Goal: Find specific page/section: Find specific page/section

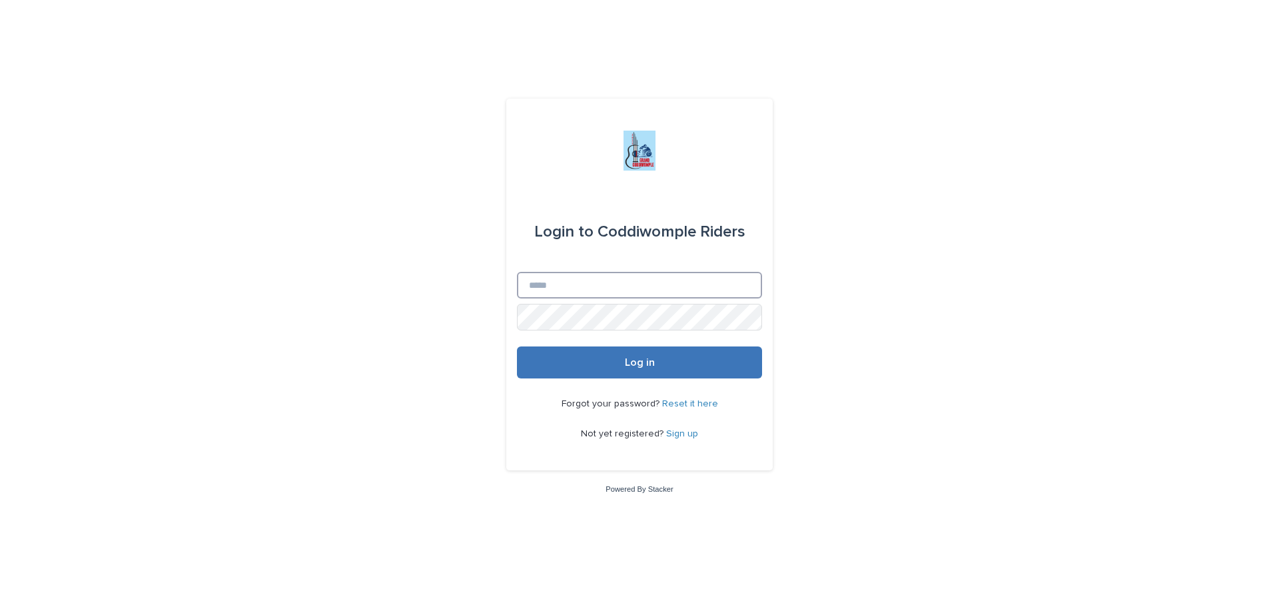
type input "**********"
click at [670, 360] on button "Log in" at bounding box center [639, 362] width 245 height 32
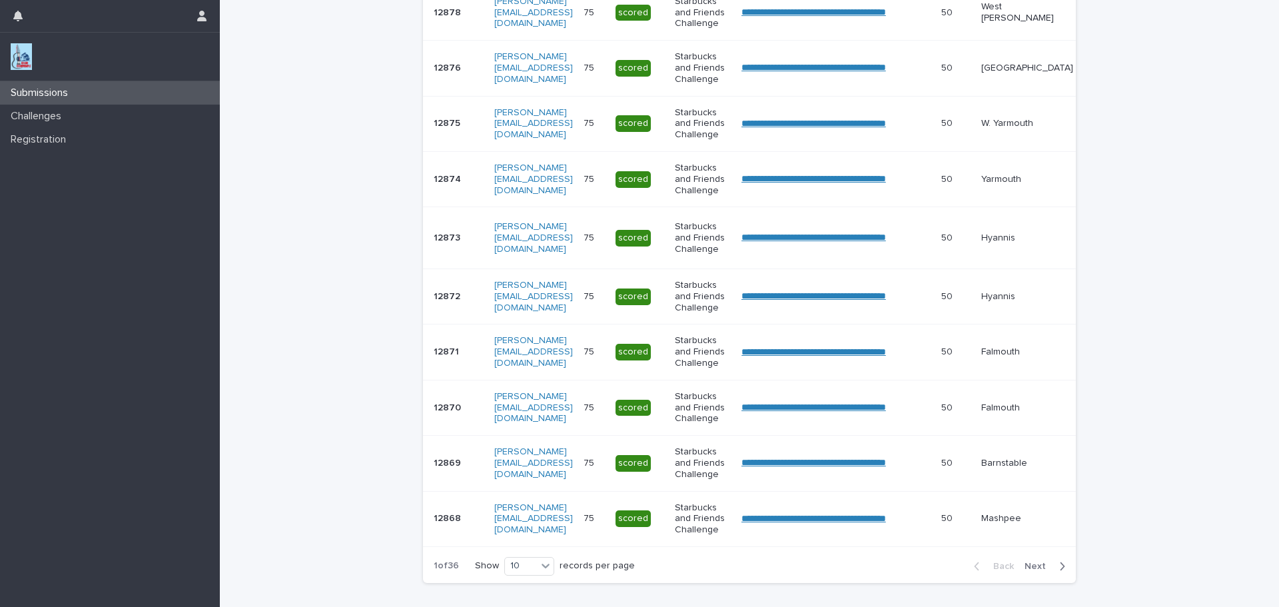
scroll to position [350, 0]
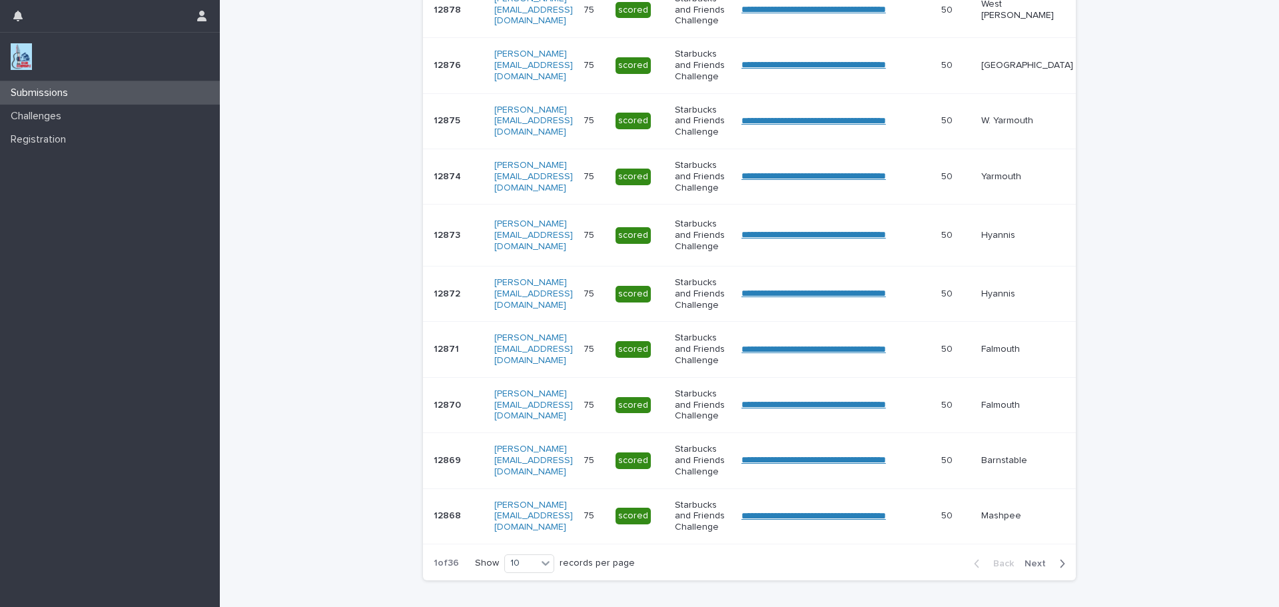
click at [1033, 568] on span "Next" at bounding box center [1038, 563] width 29 height 9
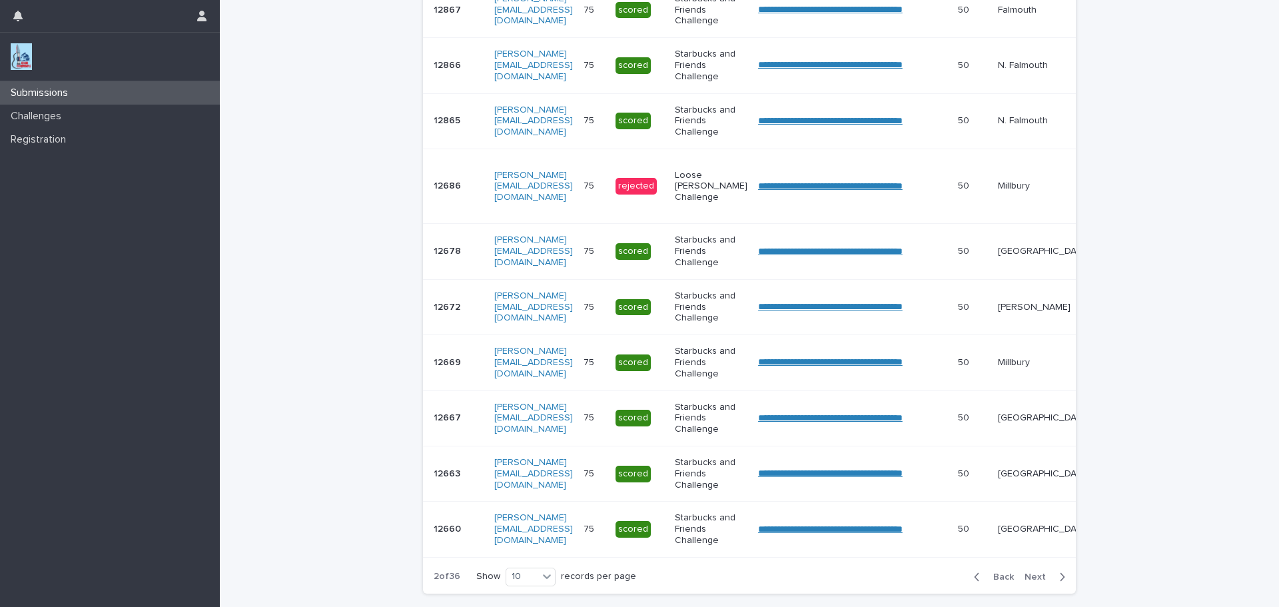
scroll to position [356, 0]
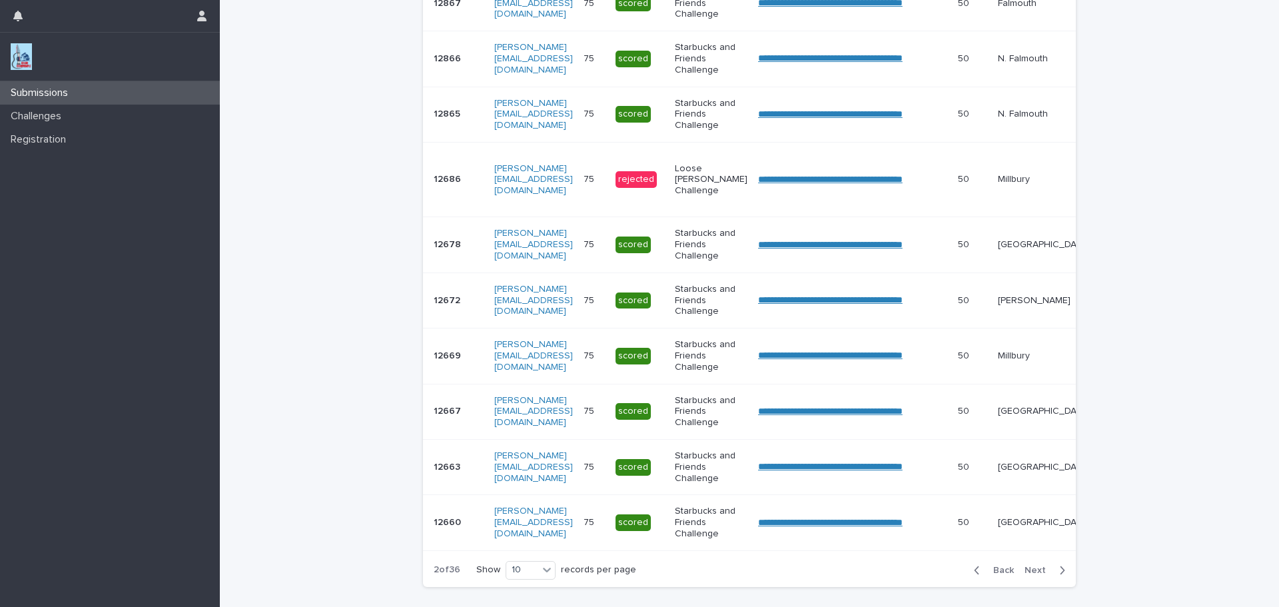
click at [1036, 575] on span "Next" at bounding box center [1038, 569] width 29 height 9
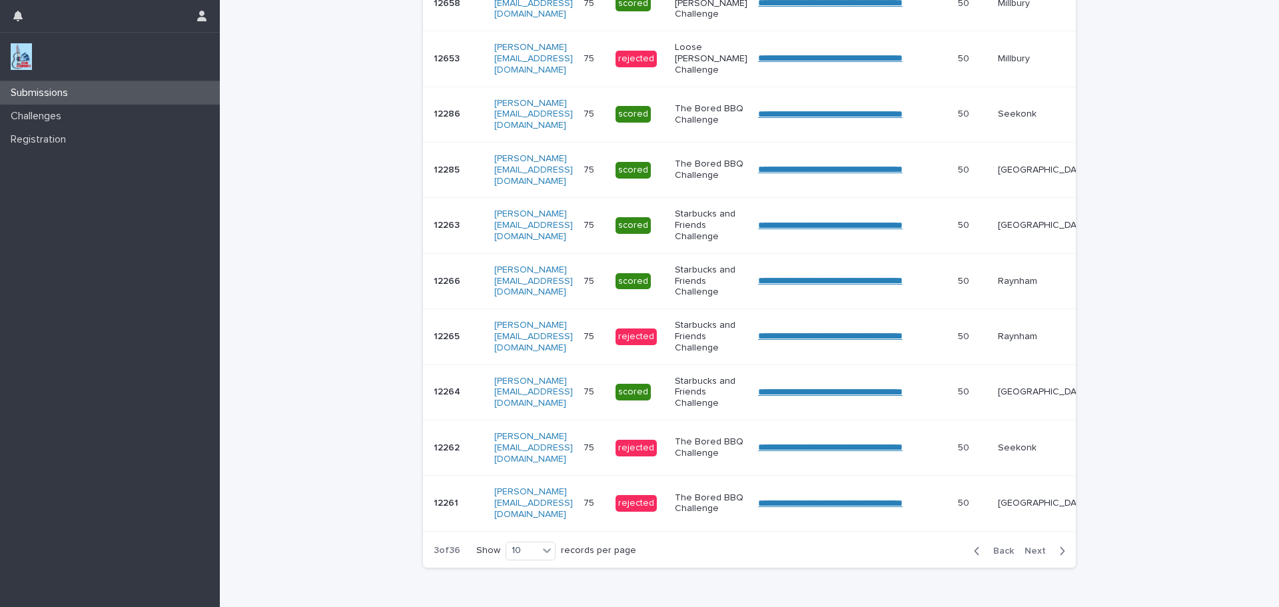
scroll to position [346, 0]
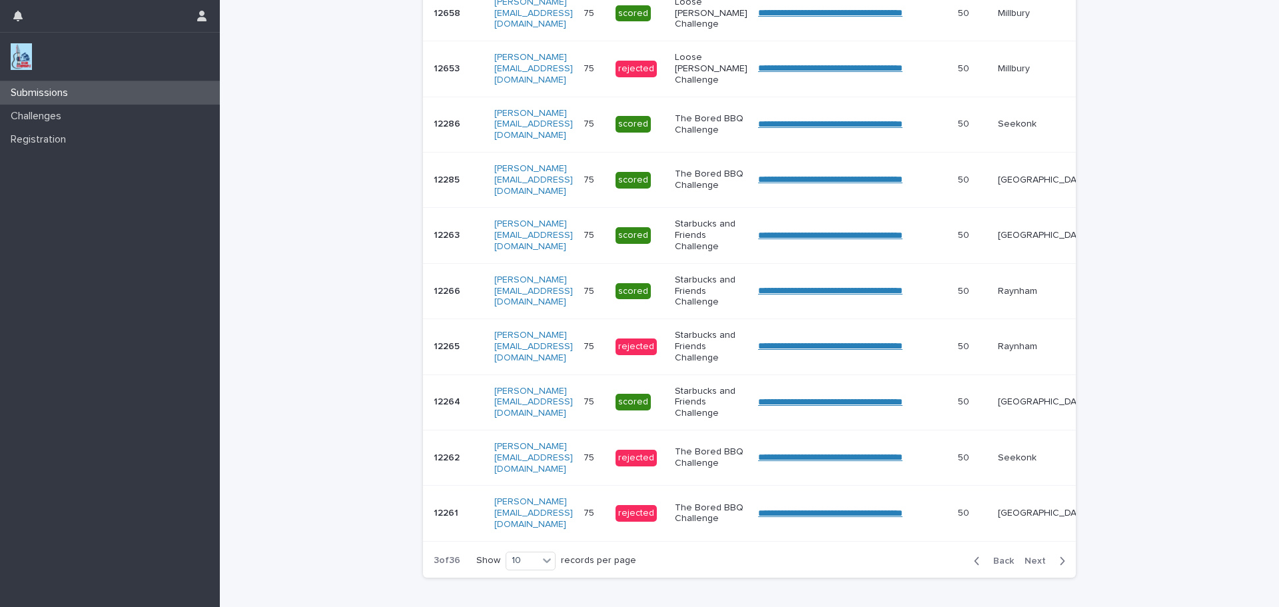
click at [1037, 577] on div "Back Next" at bounding box center [1019, 560] width 113 height 33
click at [1036, 565] on span "Next" at bounding box center [1038, 560] width 29 height 9
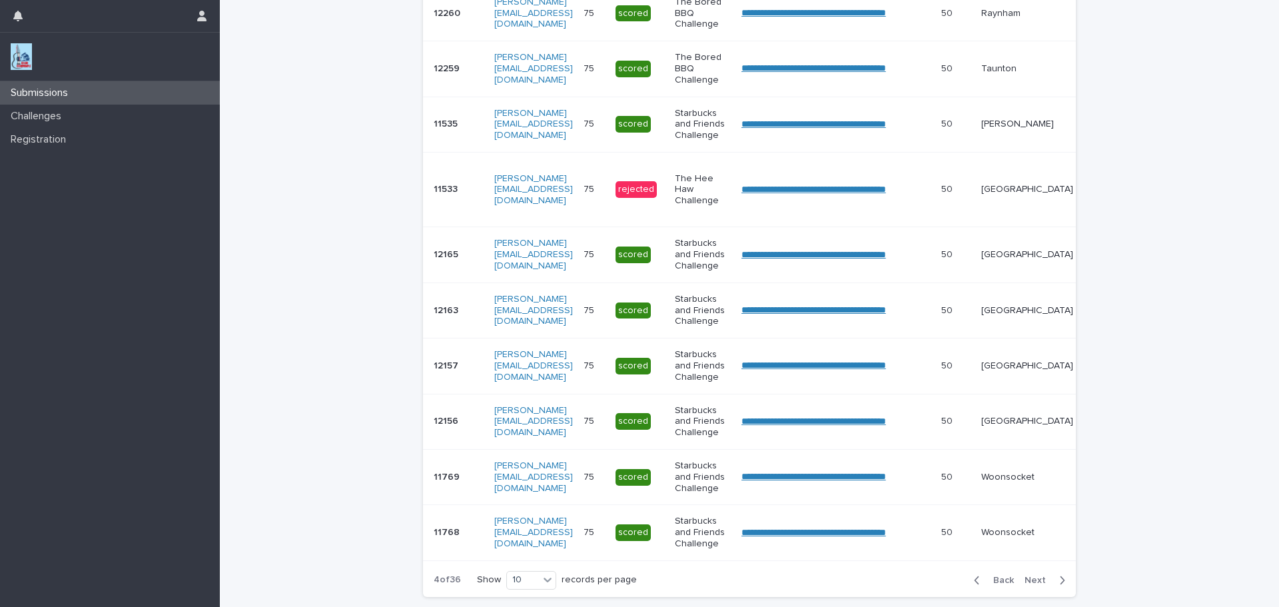
scroll to position [356, 0]
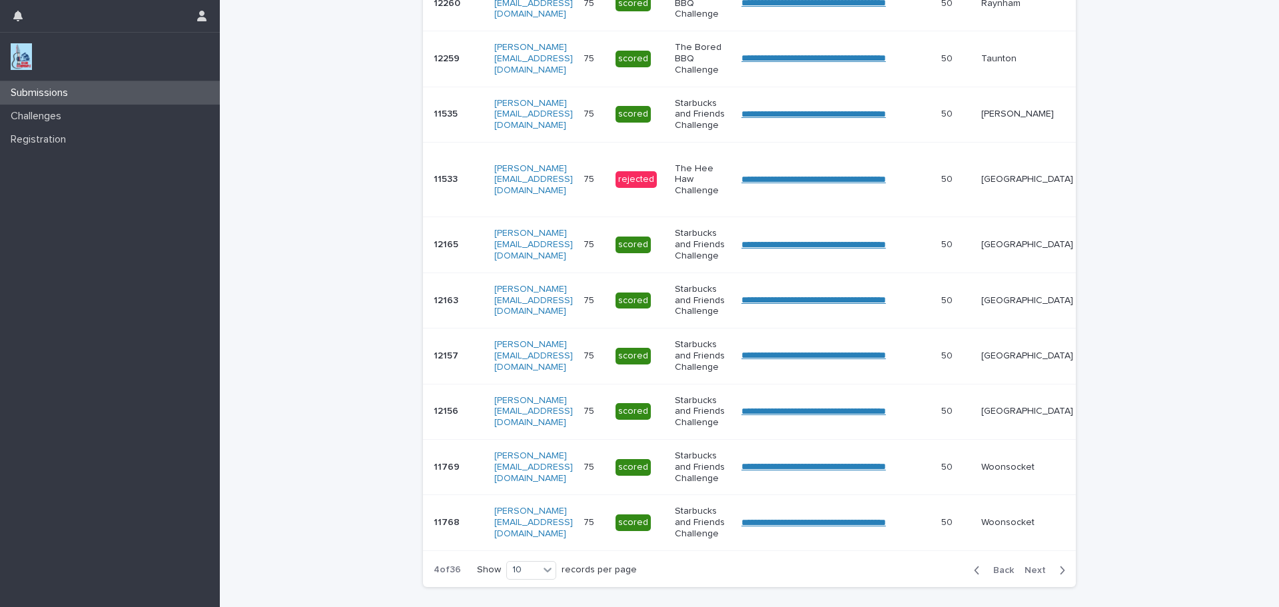
click at [1036, 568] on div "Back Next" at bounding box center [1019, 569] width 113 height 33
click at [1036, 575] on span "Next" at bounding box center [1038, 569] width 29 height 9
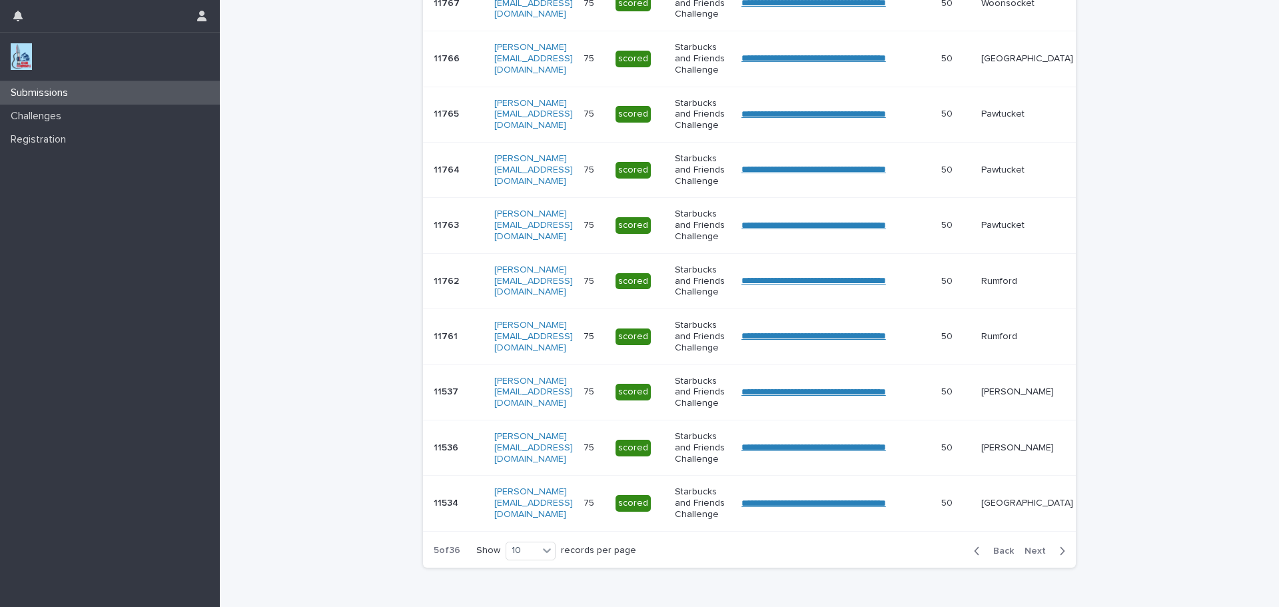
scroll to position [346, 0]
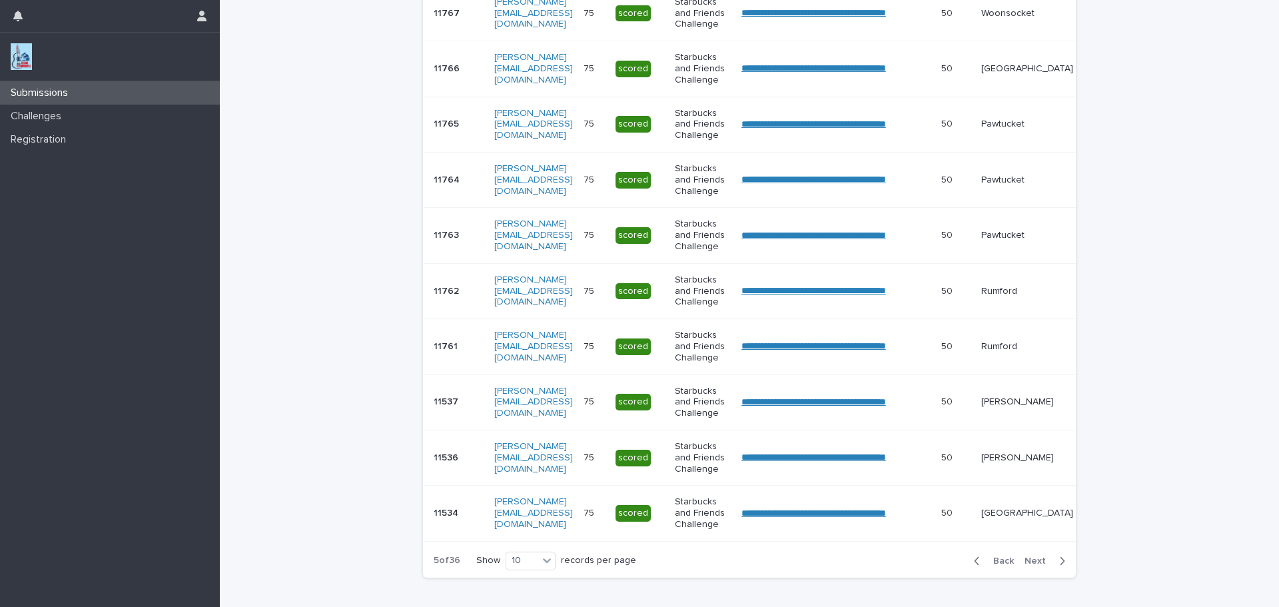
click at [1036, 577] on div "Back Next" at bounding box center [1019, 560] width 113 height 33
click at [1032, 565] on span "Next" at bounding box center [1038, 560] width 29 height 9
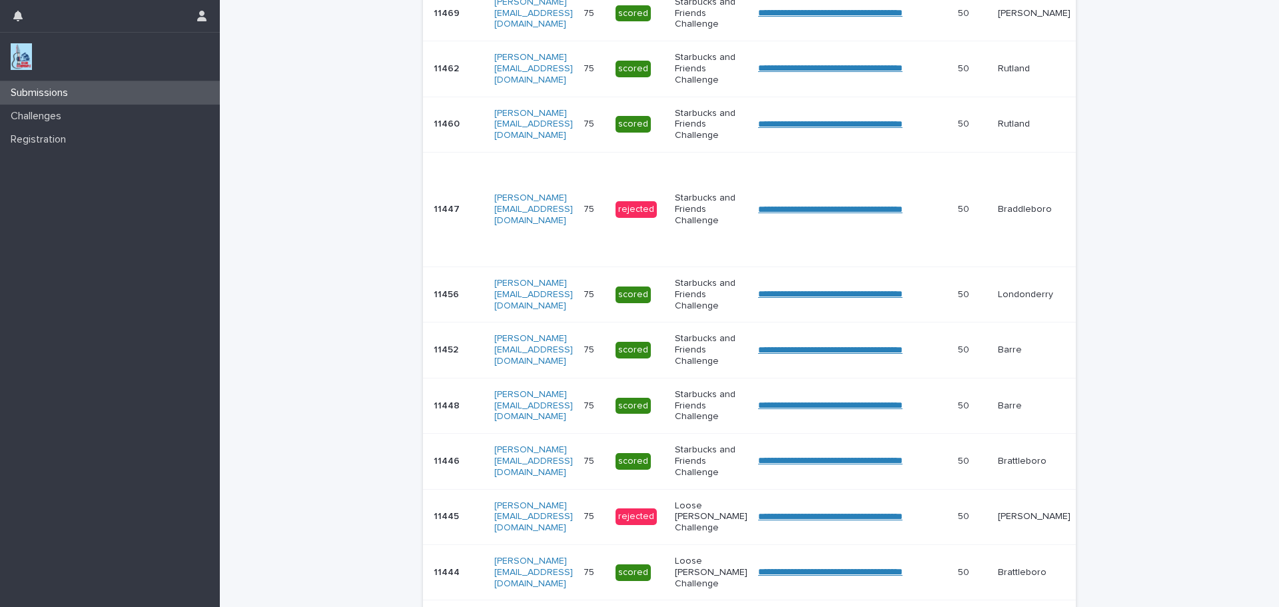
scroll to position [376, 0]
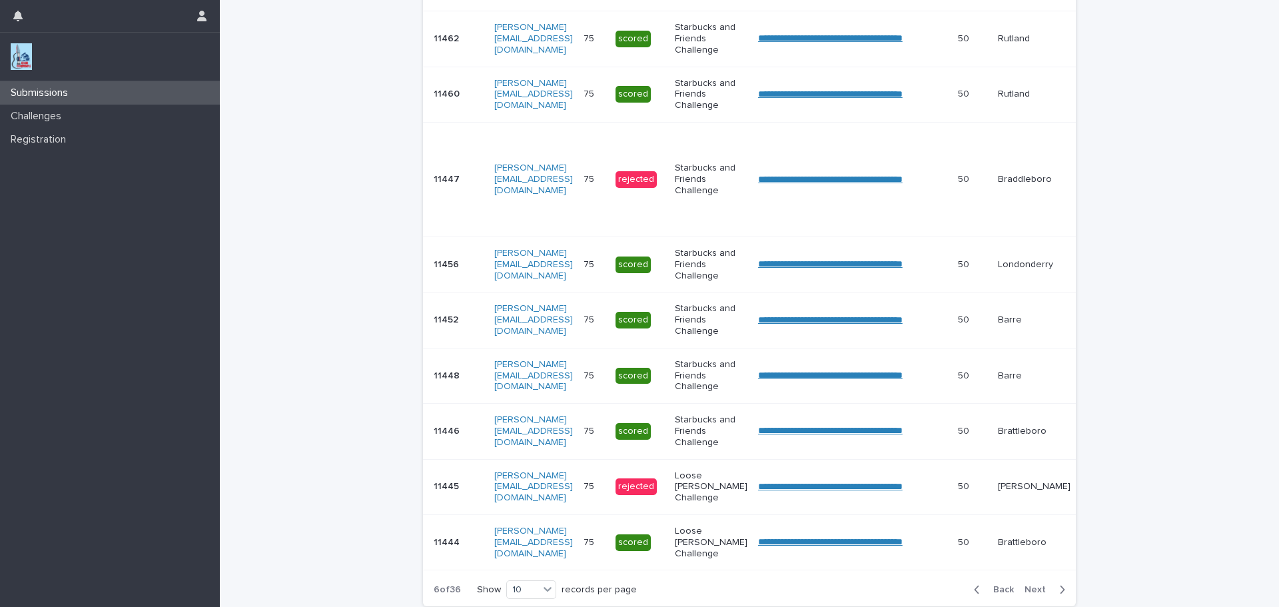
click at [1032, 572] on div "**********" at bounding box center [749, 248] width 653 height 650
click at [1029, 594] on span "Next" at bounding box center [1038, 589] width 29 height 9
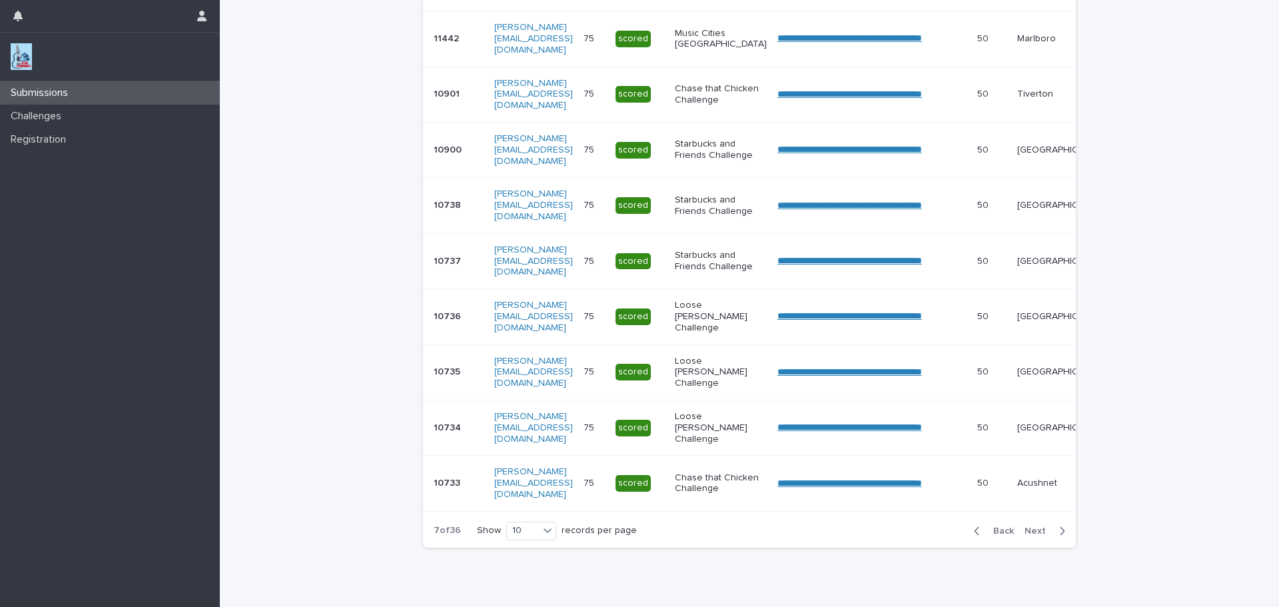
scroll to position [345, 0]
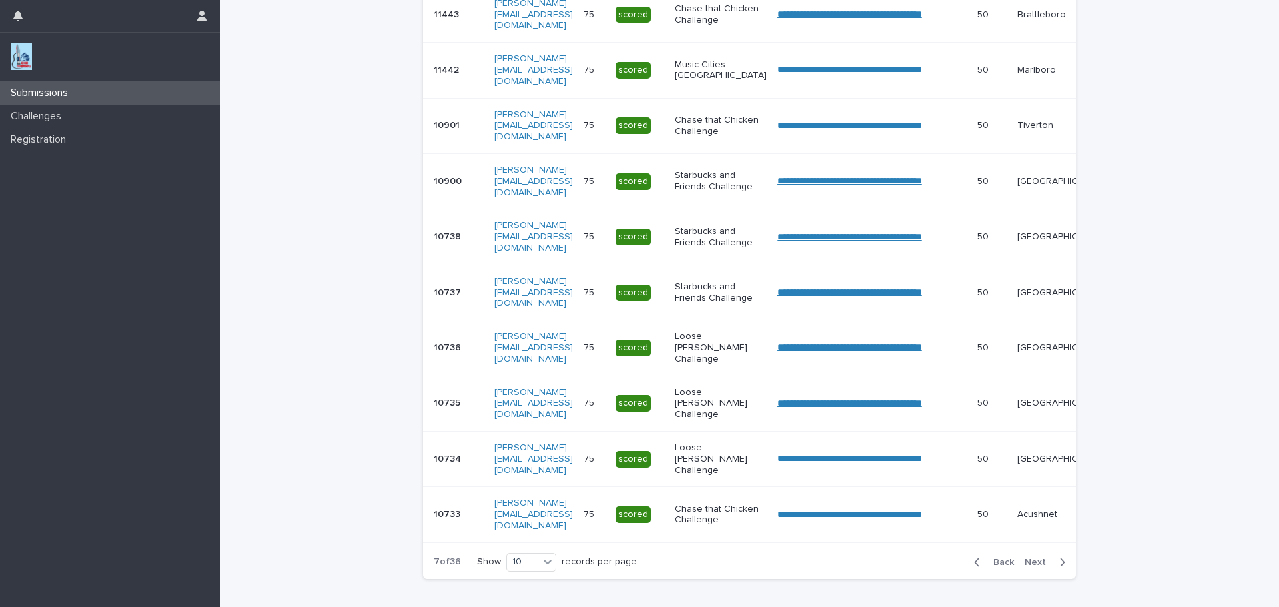
click at [1030, 603] on div "**********" at bounding box center [749, 139] width 666 height 968
click at [1029, 567] on span "Next" at bounding box center [1038, 561] width 29 height 9
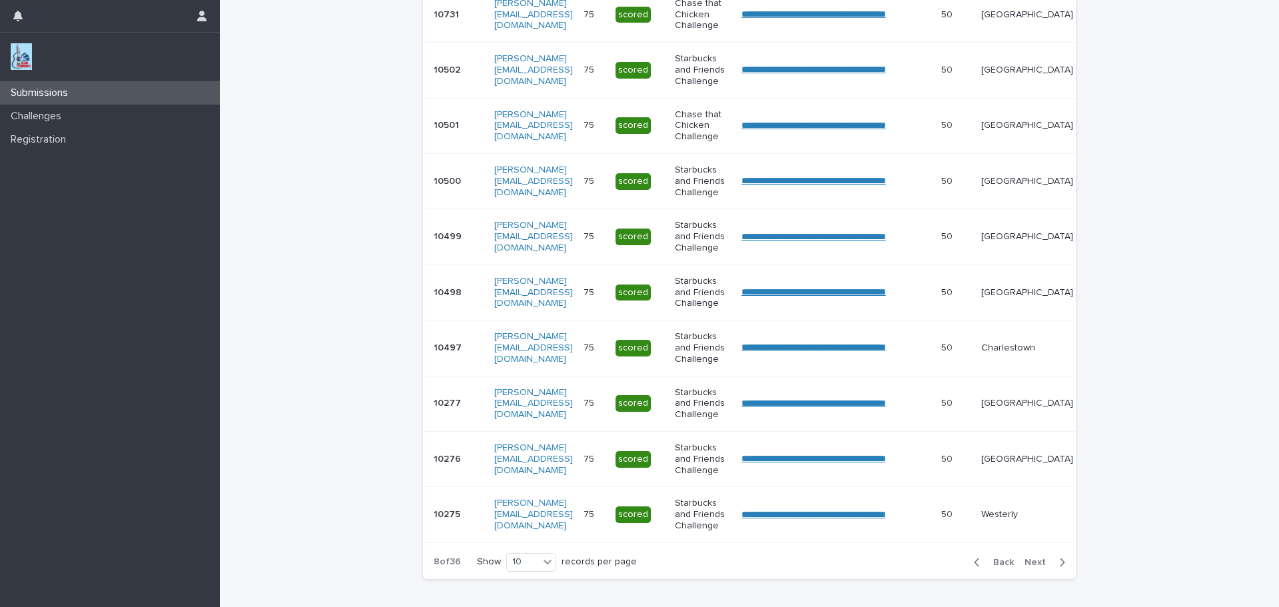
scroll to position [346, 0]
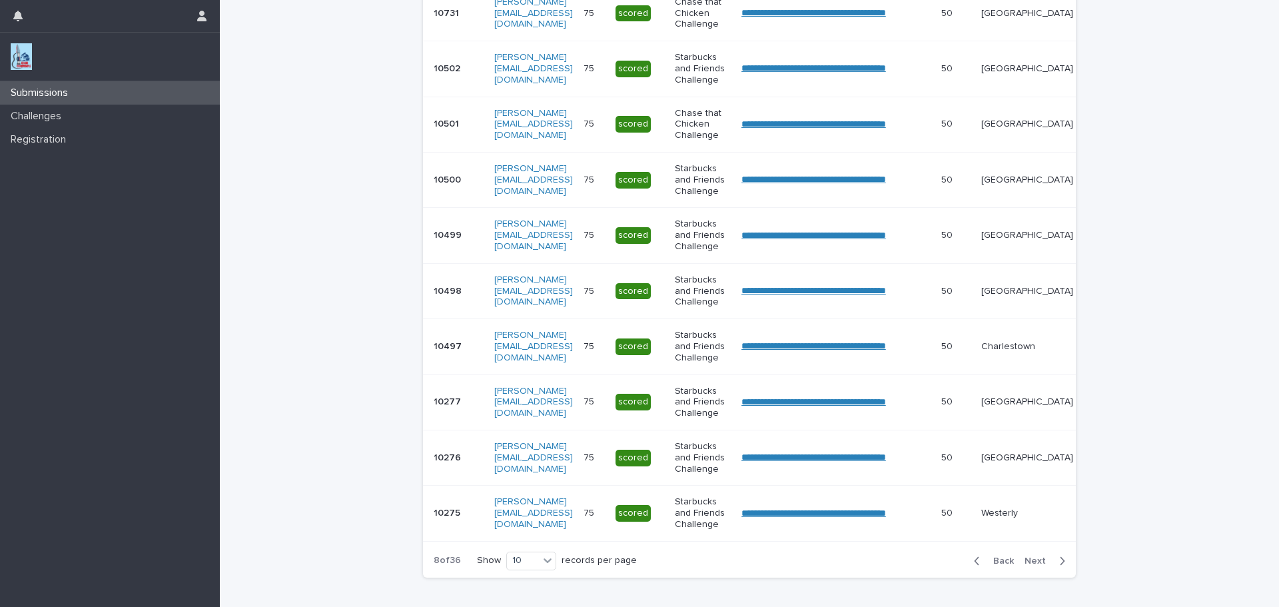
click at [1029, 565] on span "Next" at bounding box center [1038, 560] width 29 height 9
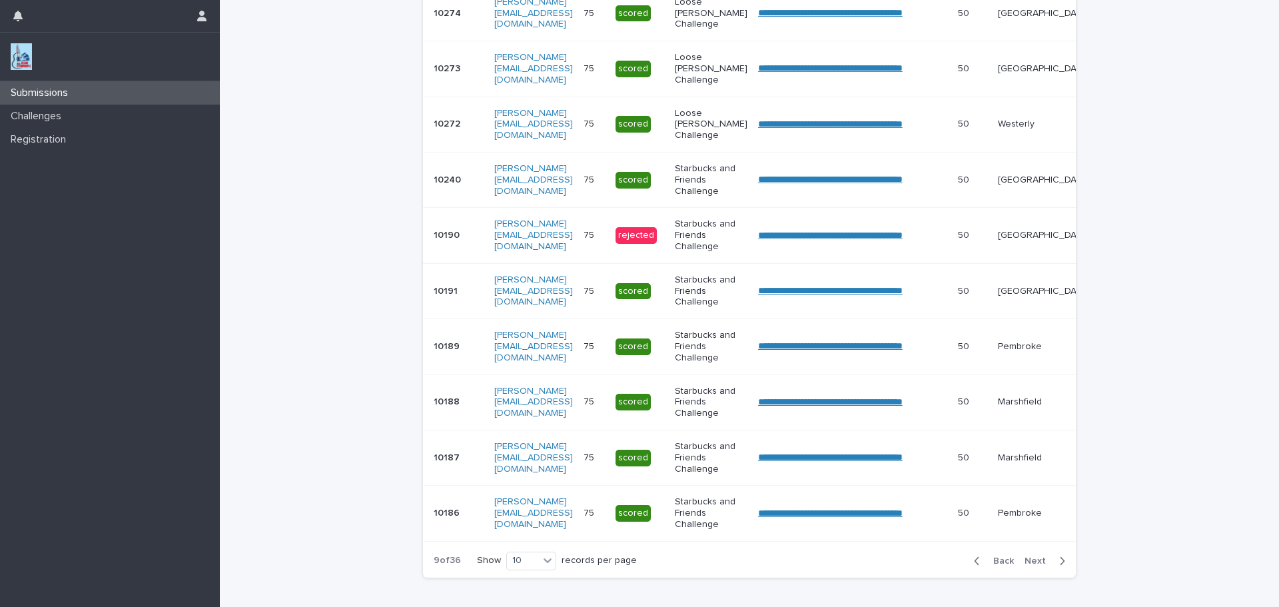
click at [1029, 565] on span "Next" at bounding box center [1038, 560] width 29 height 9
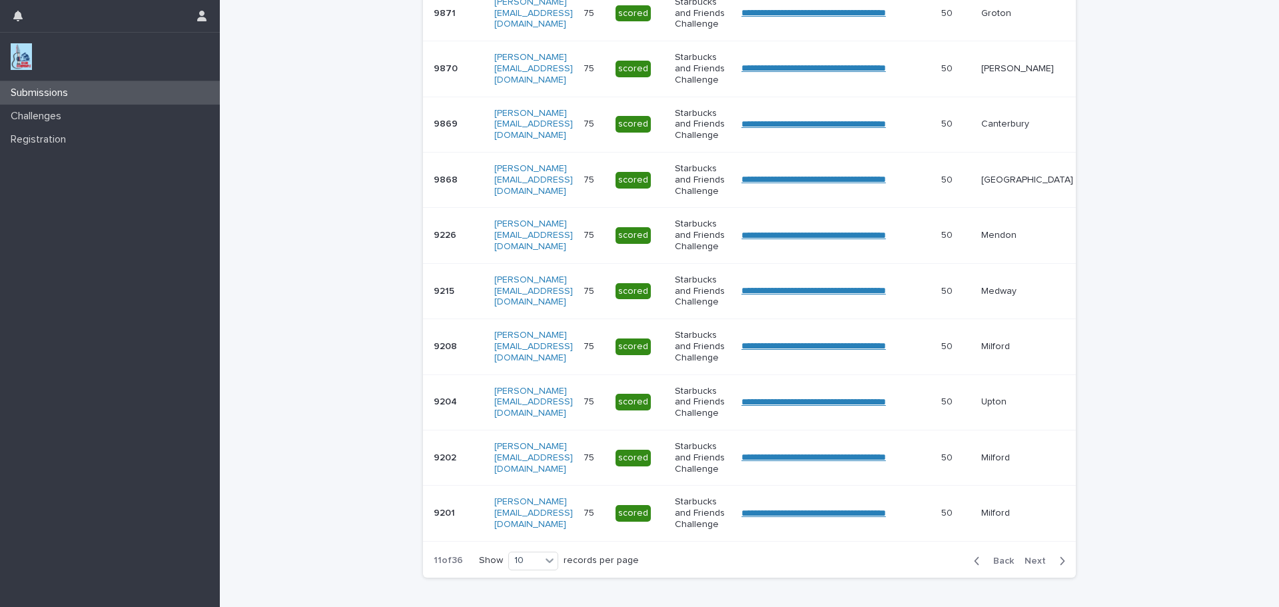
click at [1029, 565] on span "Next" at bounding box center [1038, 560] width 29 height 9
click at [1000, 565] on span "Back" at bounding box center [999, 560] width 29 height 9
click at [844, 234] on link "**********" at bounding box center [813, 234] width 145 height 9
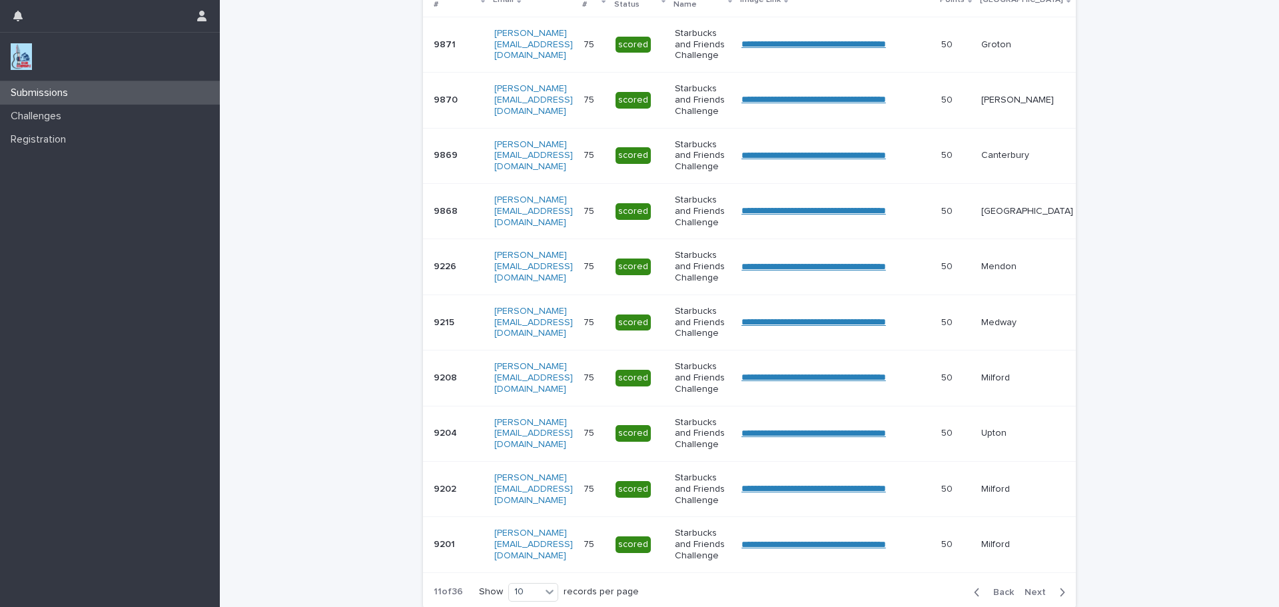
scroll to position [317, 0]
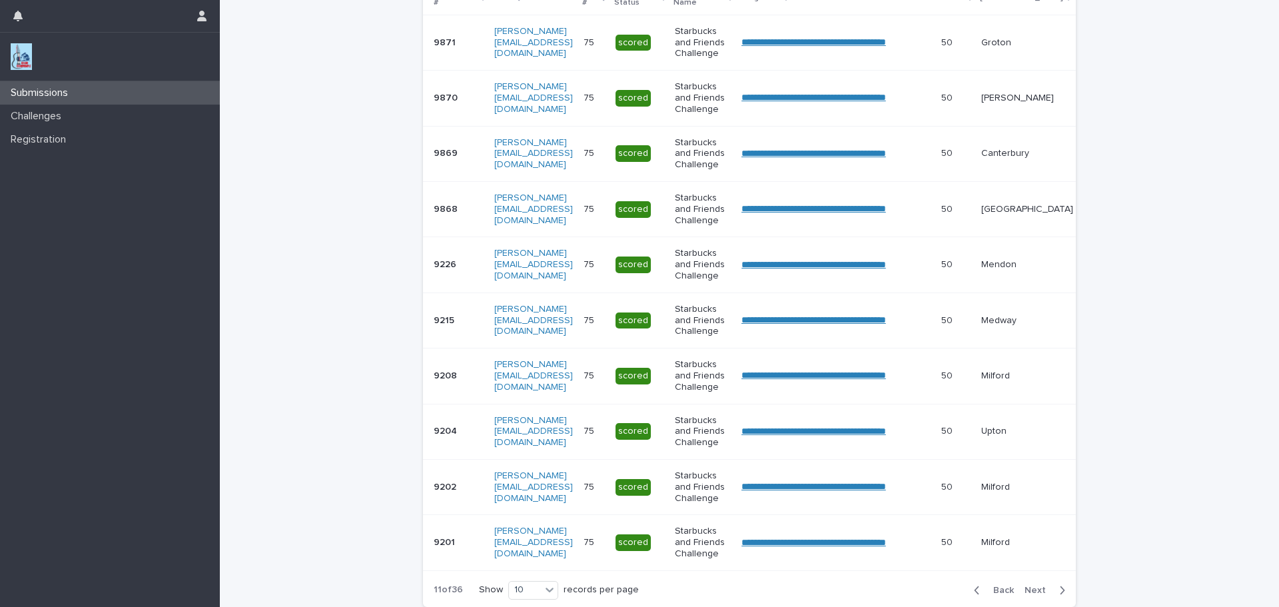
click at [1038, 595] on span "Next" at bounding box center [1038, 589] width 29 height 9
click at [1037, 595] on span "Next" at bounding box center [1038, 589] width 29 height 9
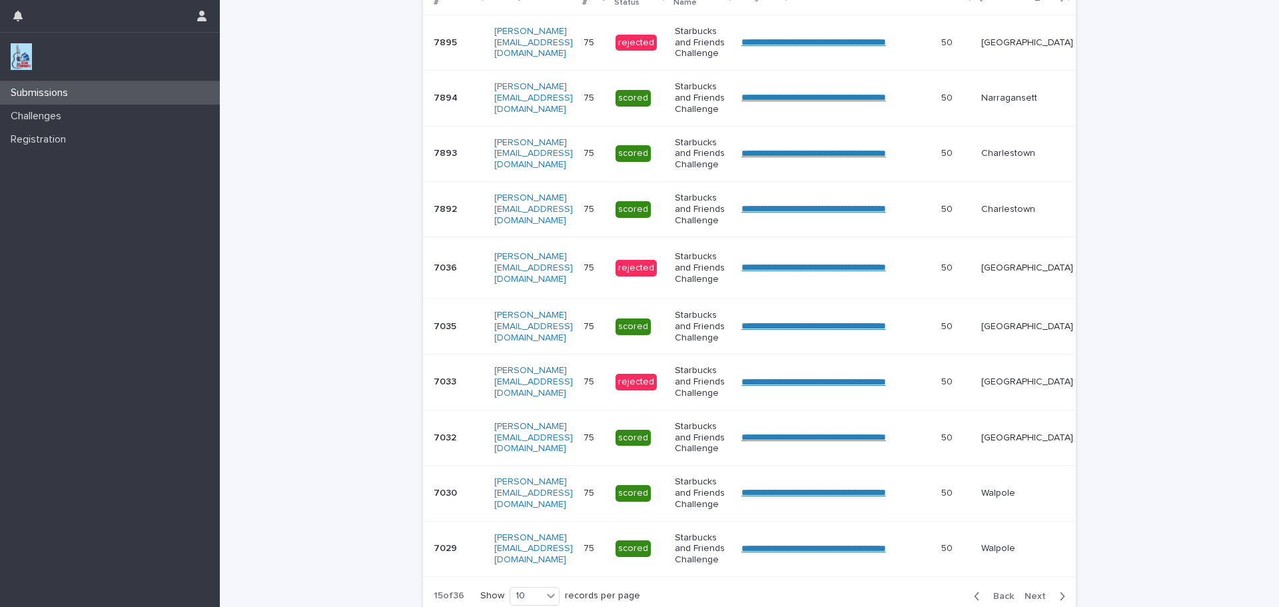
scroll to position [320, 0]
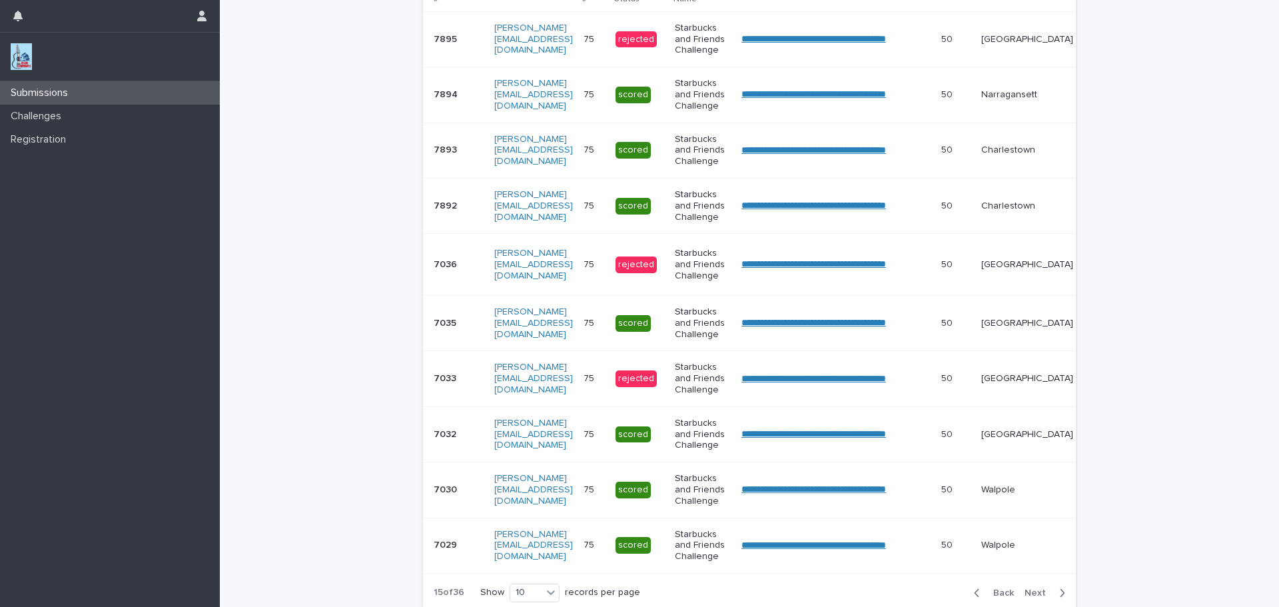
click at [1036, 597] on span "Next" at bounding box center [1038, 592] width 29 height 9
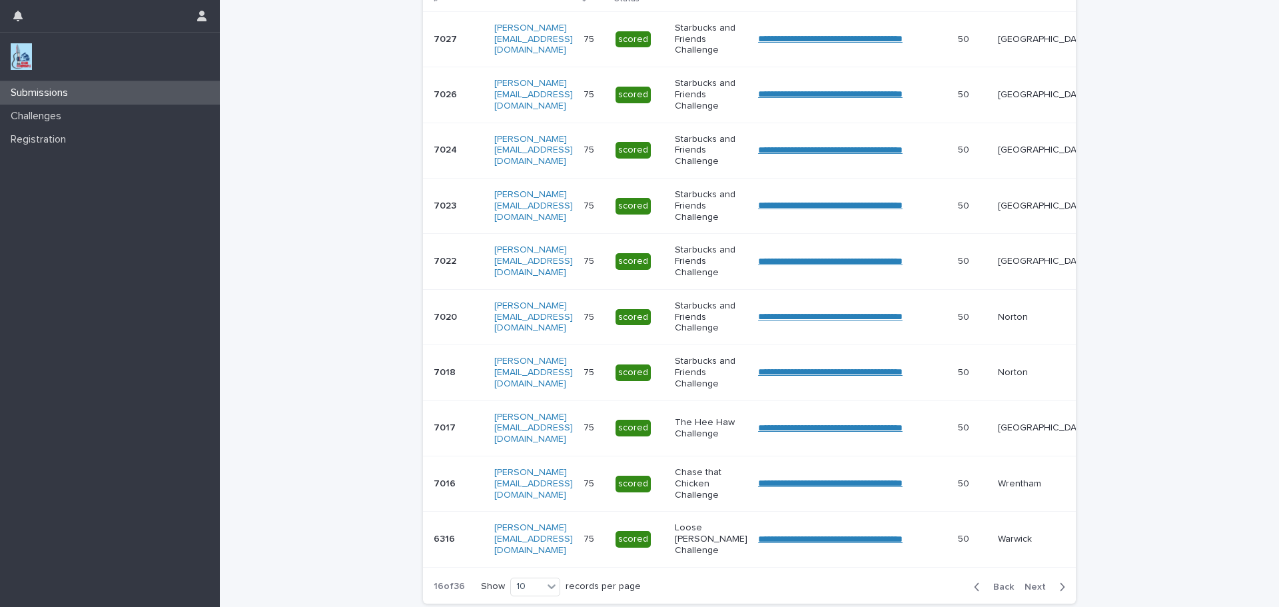
scroll to position [317, 0]
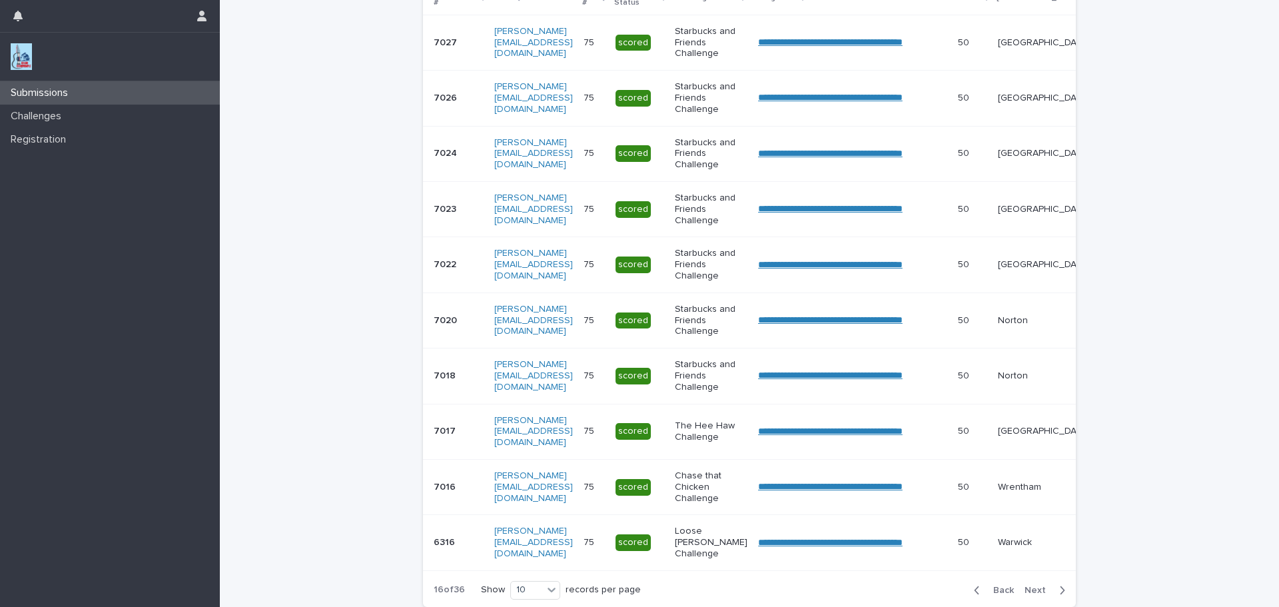
click at [1037, 595] on span "Next" at bounding box center [1038, 589] width 29 height 9
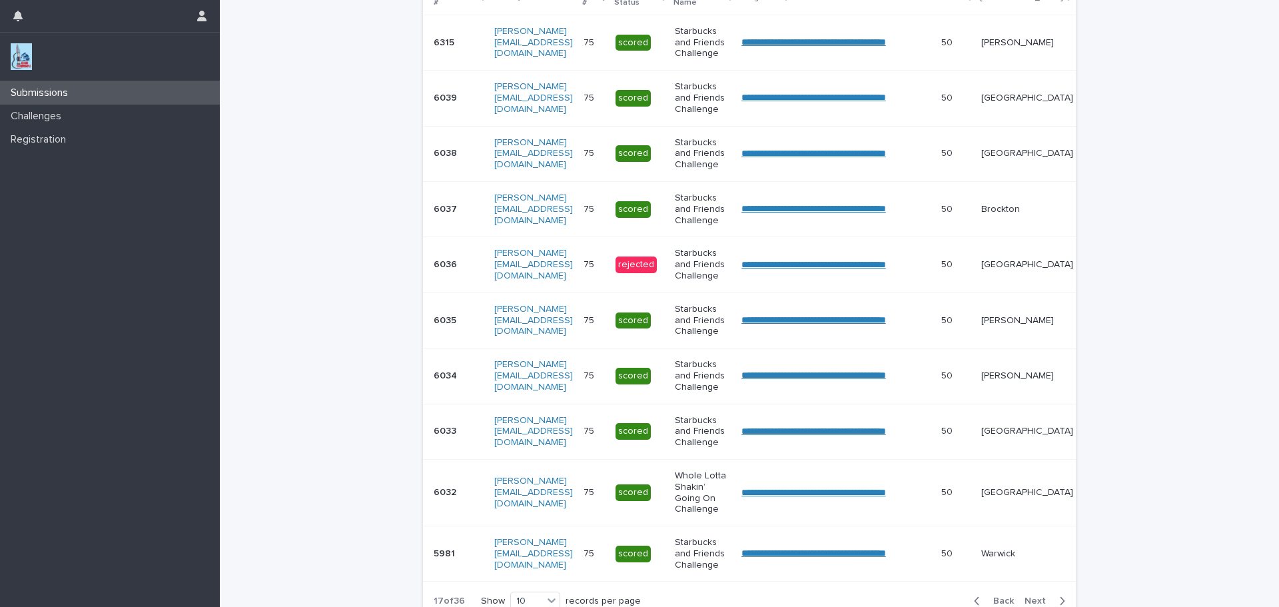
scroll to position [323, 0]
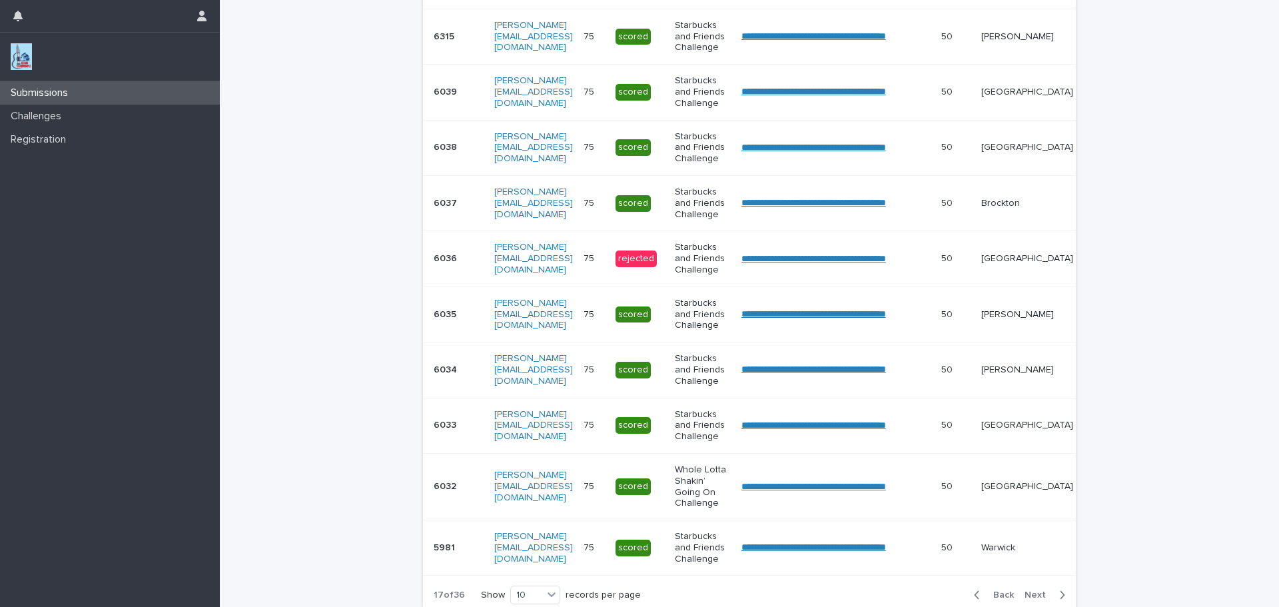
click at [1037, 599] on span "Next" at bounding box center [1038, 594] width 29 height 9
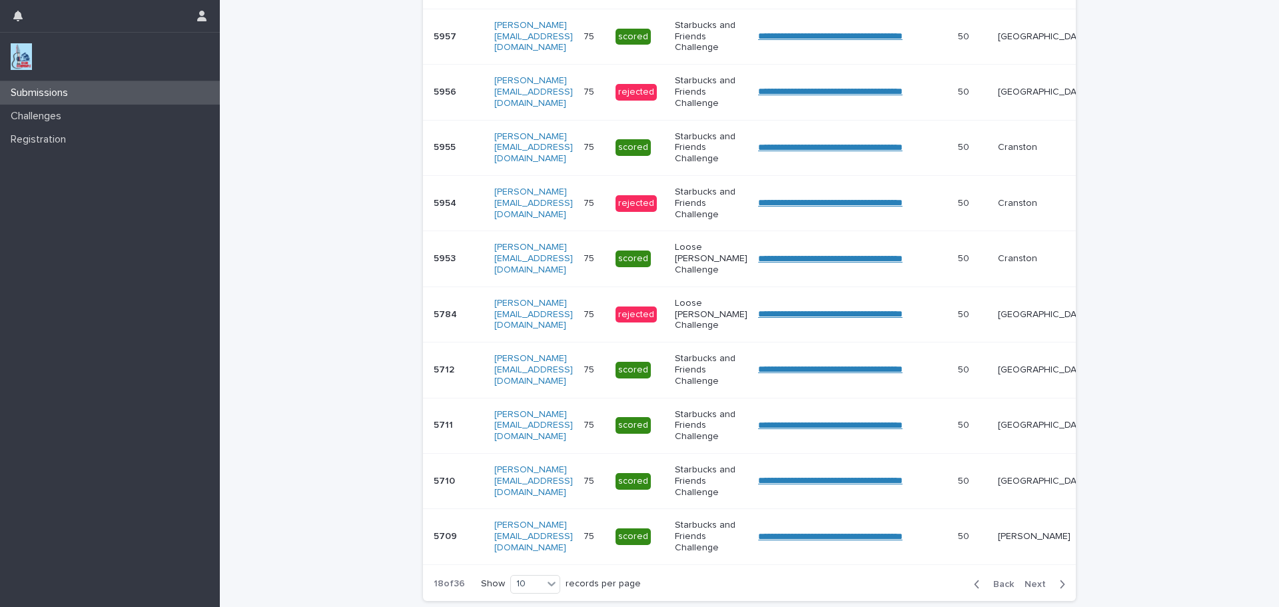
scroll to position [317, 0]
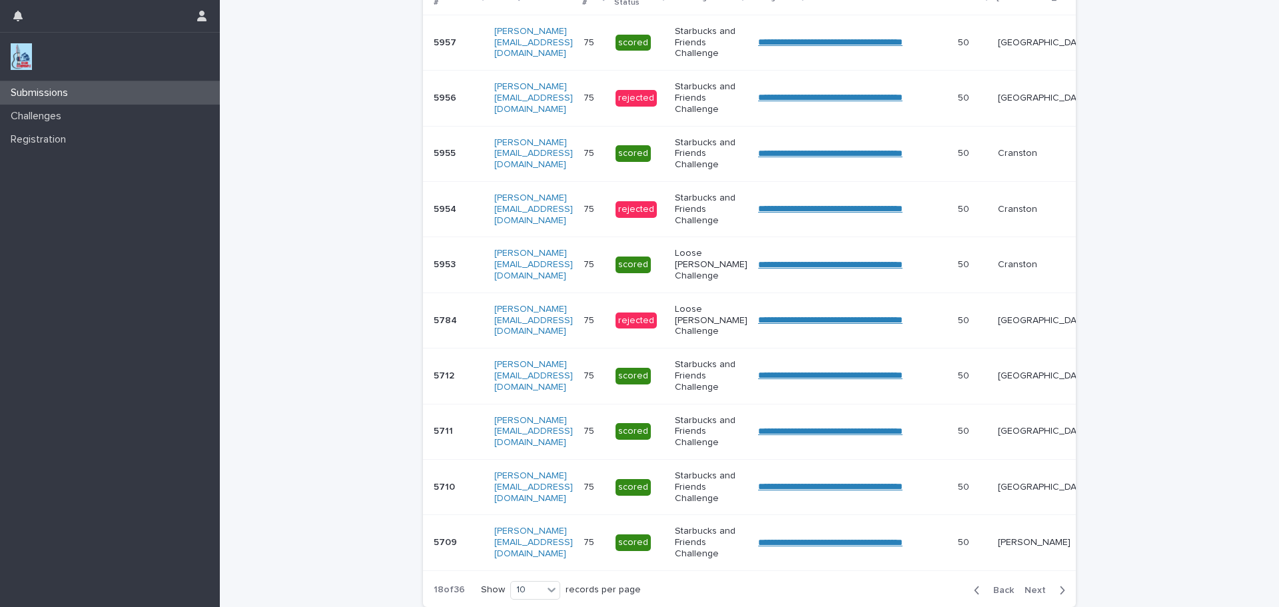
click at [1038, 595] on span "Next" at bounding box center [1038, 589] width 29 height 9
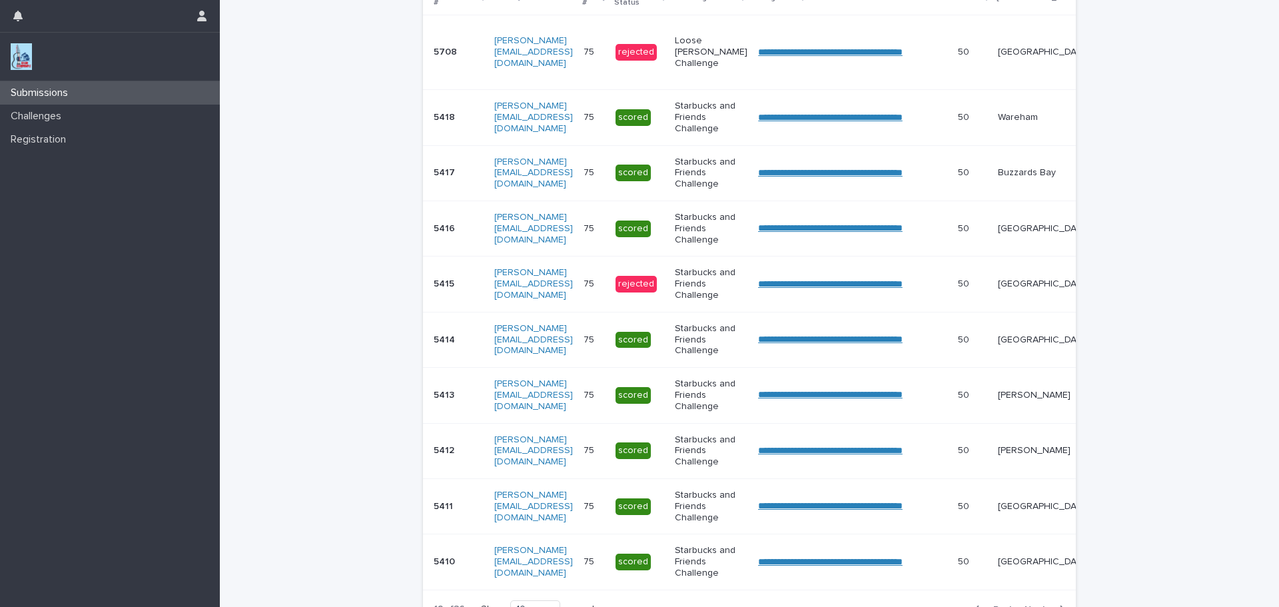
scroll to position [327, 0]
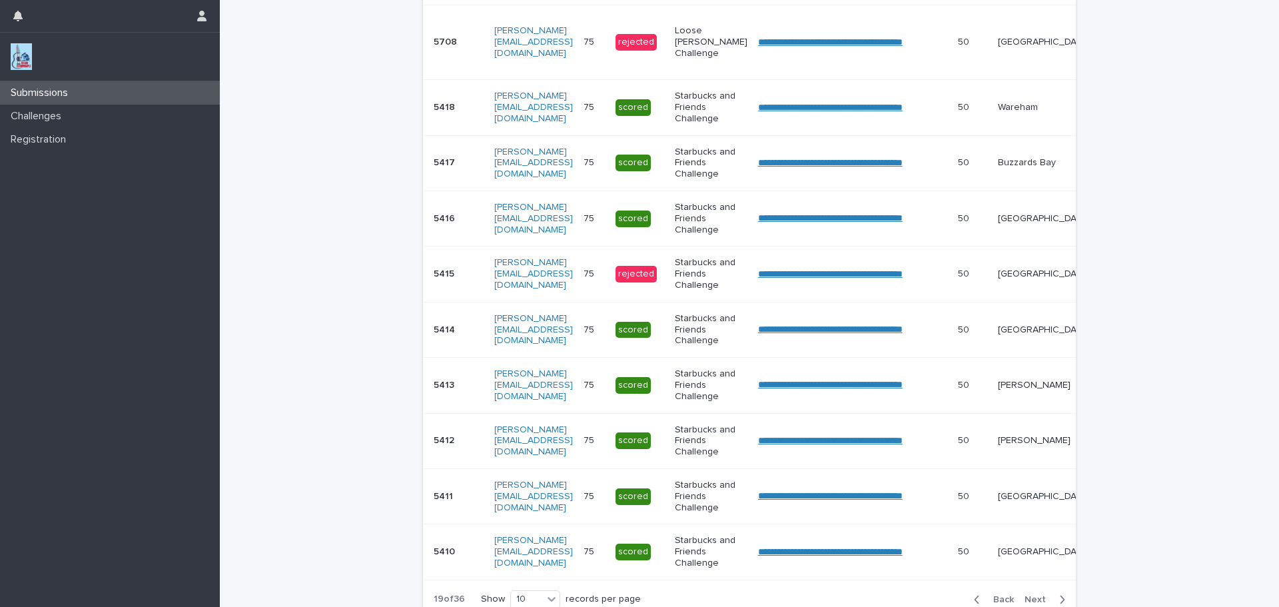
click at [1038, 601] on div "Back Next" at bounding box center [1019, 599] width 113 height 33
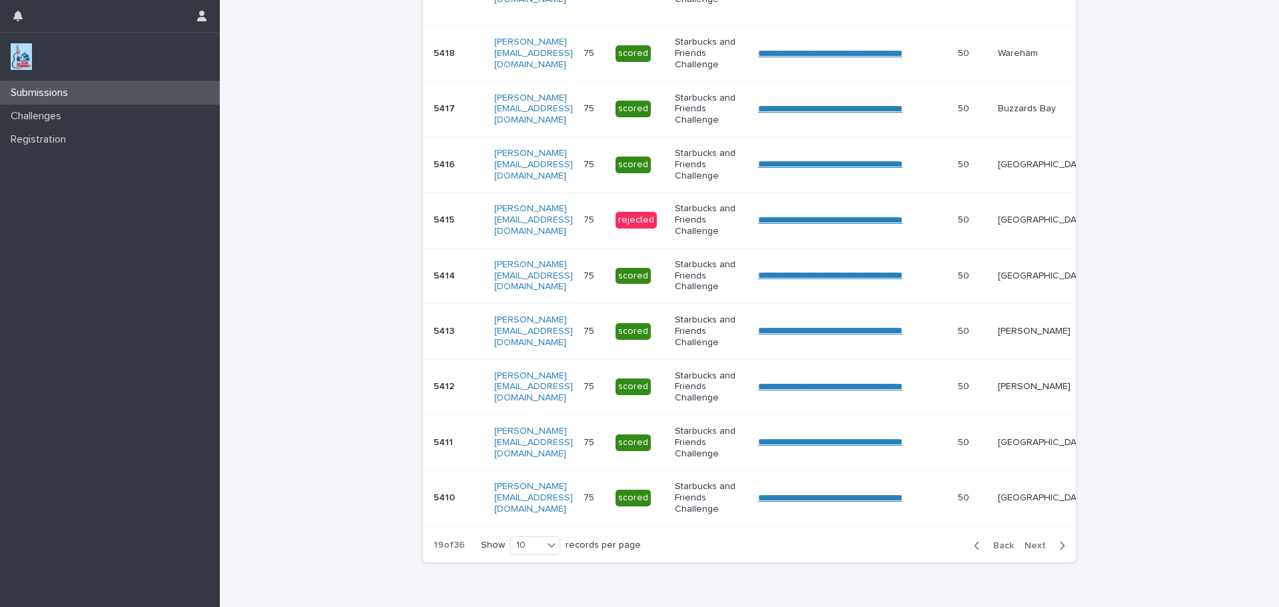
scroll to position [381, 0]
click at [1026, 550] on span "Next" at bounding box center [1038, 545] width 29 height 9
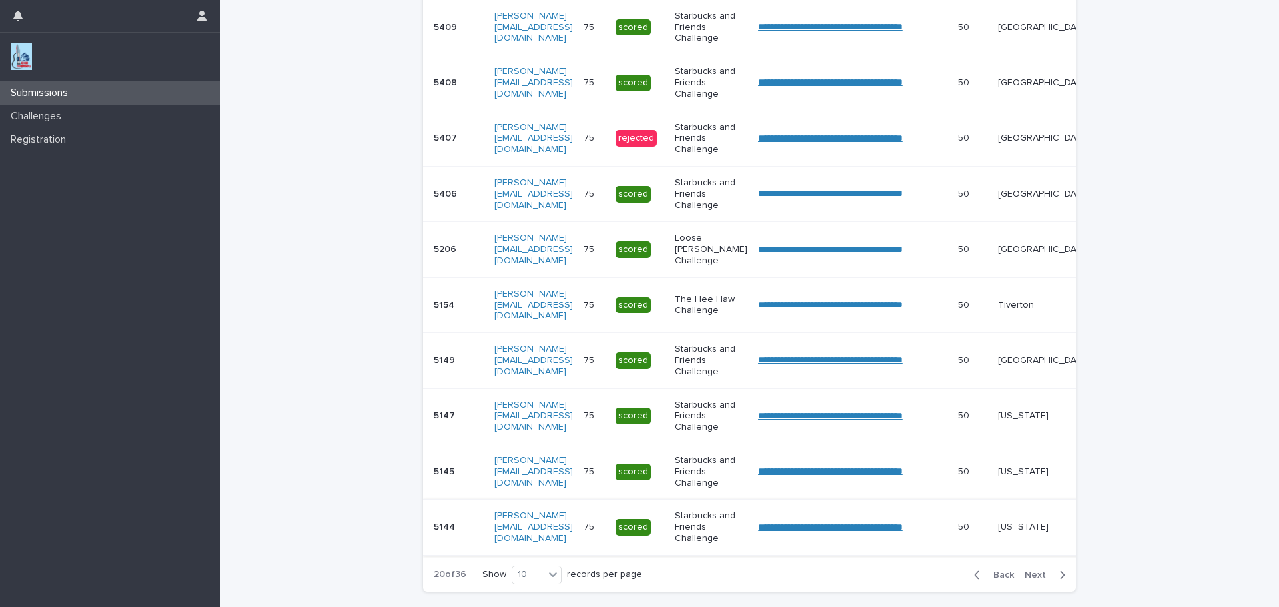
scroll to position [334, 0]
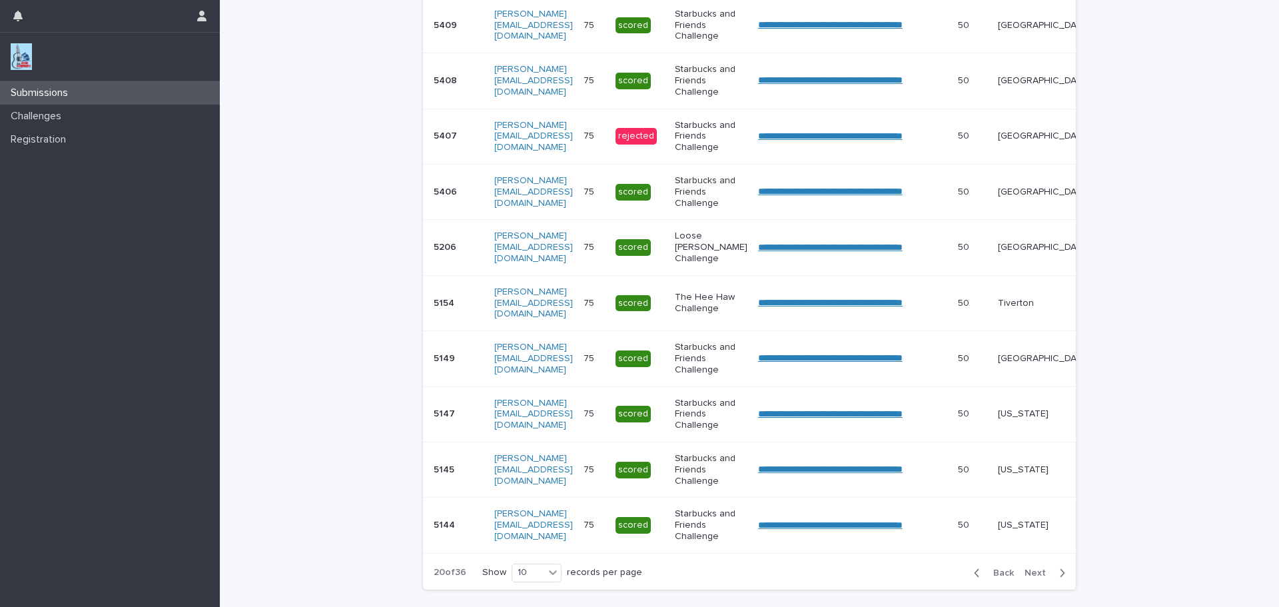
click at [1036, 577] on span "Next" at bounding box center [1038, 572] width 29 height 9
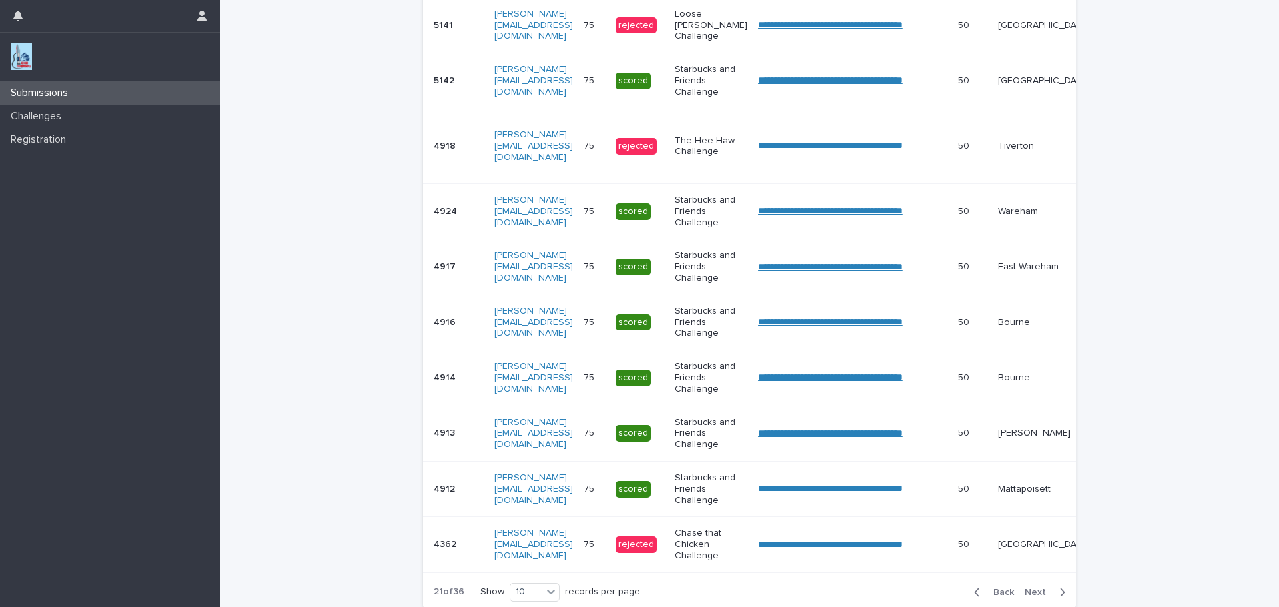
scroll to position [344, 0]
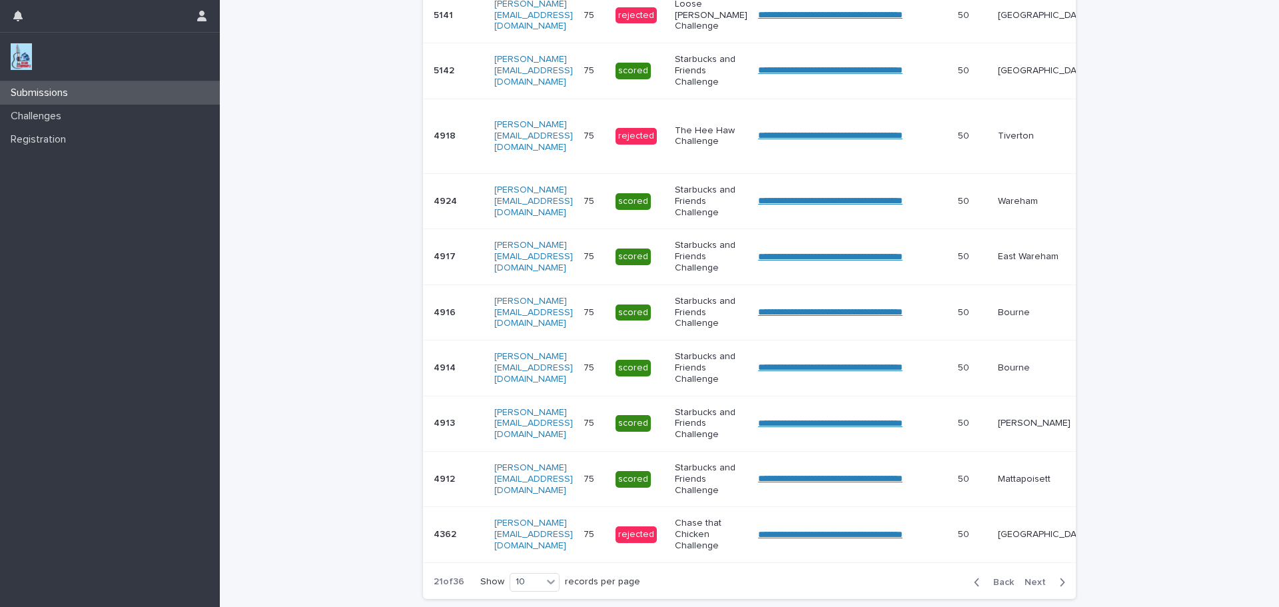
click at [1036, 581] on div "Back Next" at bounding box center [1019, 581] width 113 height 33
click at [1032, 588] on button "Next" at bounding box center [1047, 582] width 57 height 12
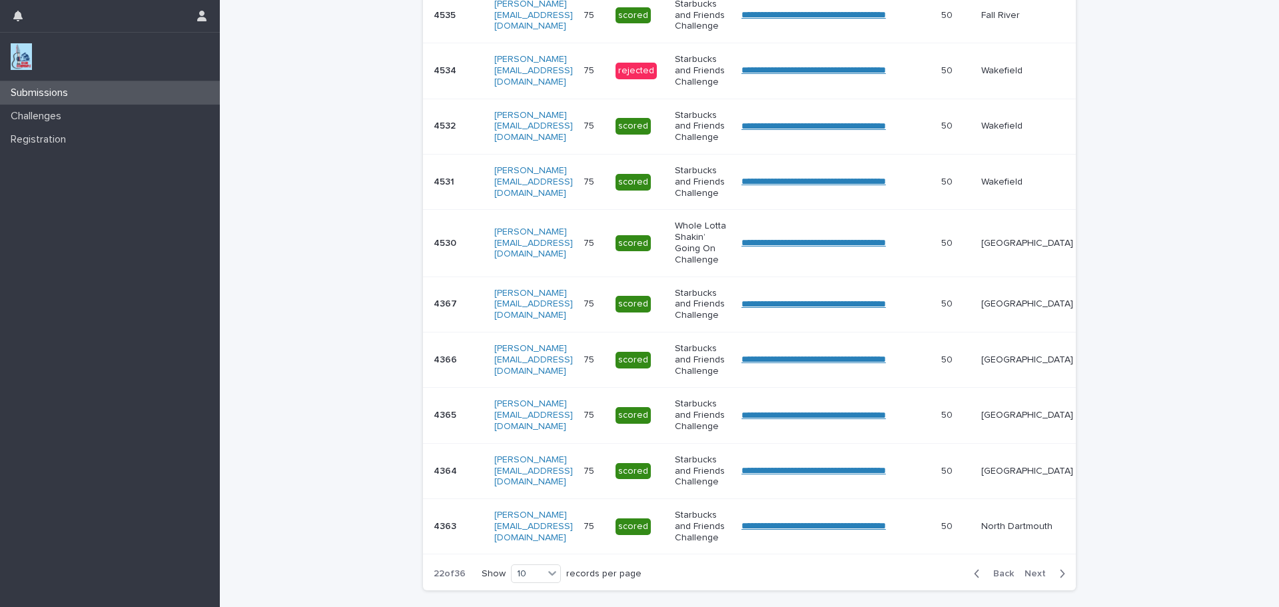
scroll to position [340, 0]
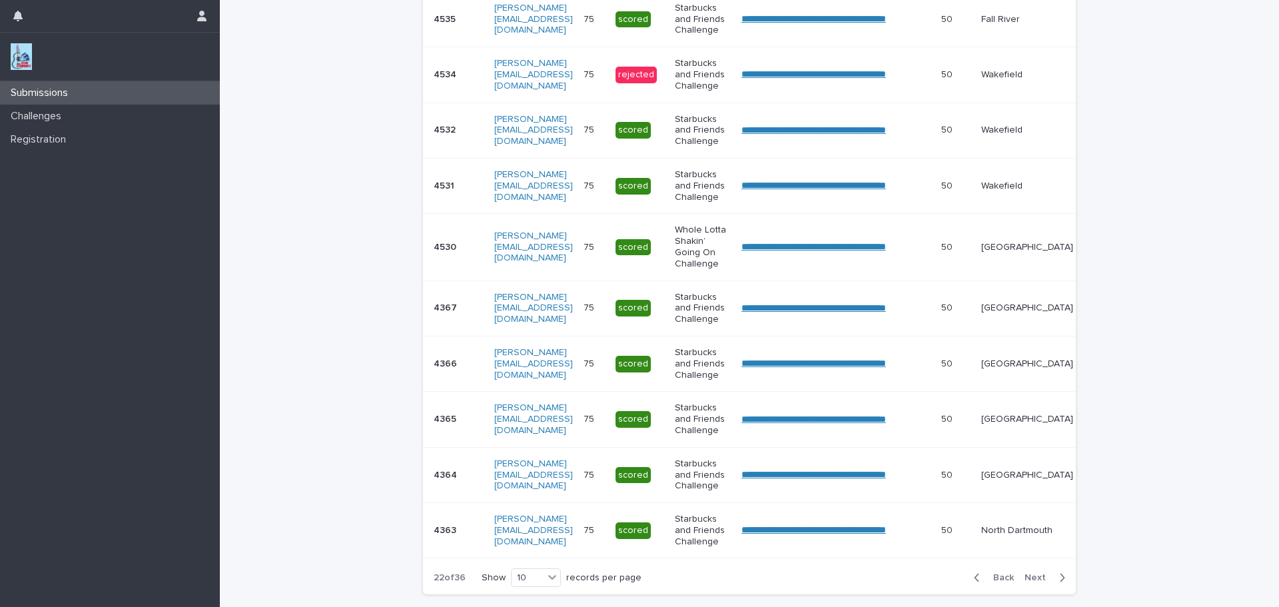
click at [1033, 594] on div "Back Next" at bounding box center [1019, 577] width 113 height 33
click at [1034, 582] on span "Next" at bounding box center [1038, 577] width 29 height 9
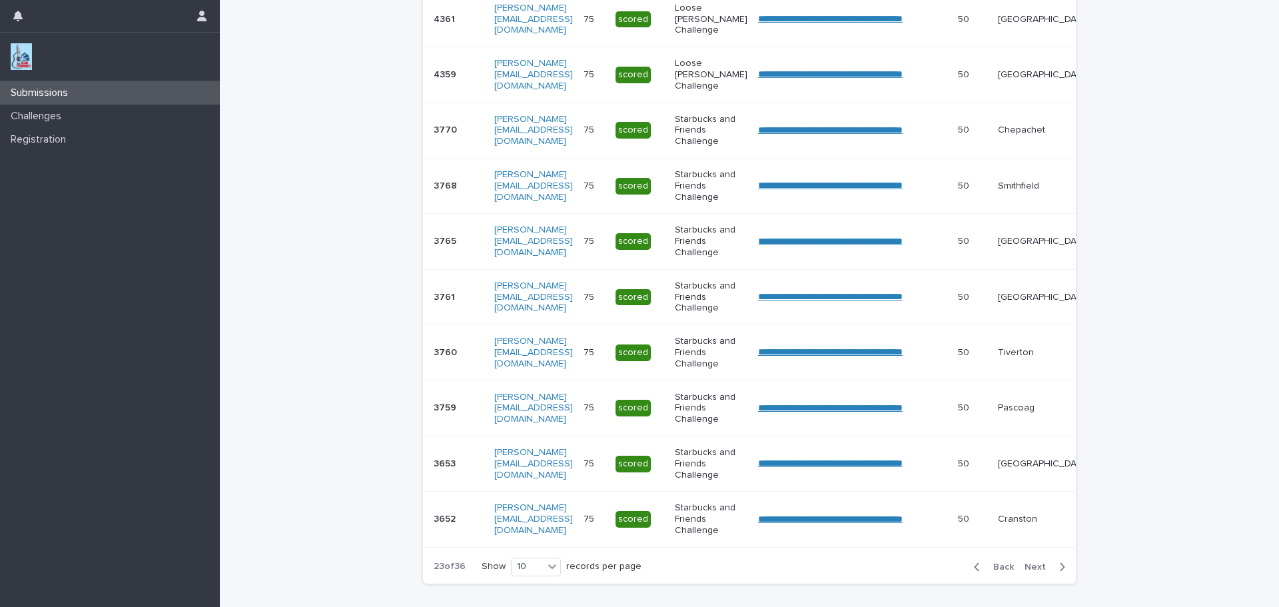
scroll to position [334, 0]
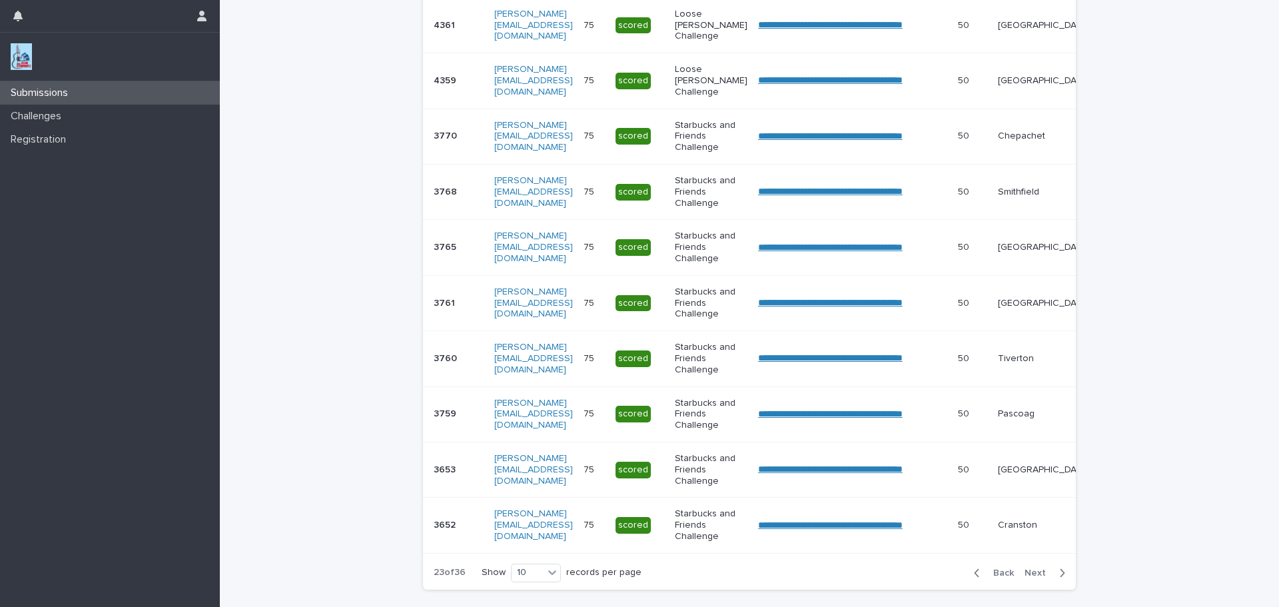
click at [1034, 579] on button "Next" at bounding box center [1047, 573] width 57 height 12
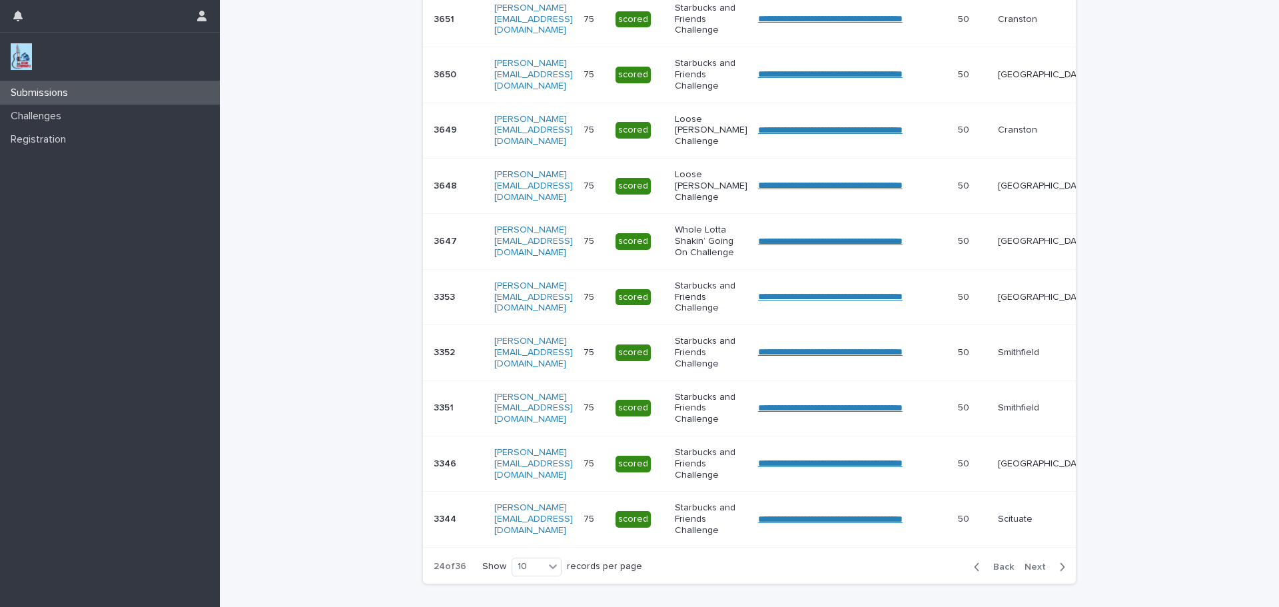
click at [1034, 571] on span "Next" at bounding box center [1038, 566] width 29 height 9
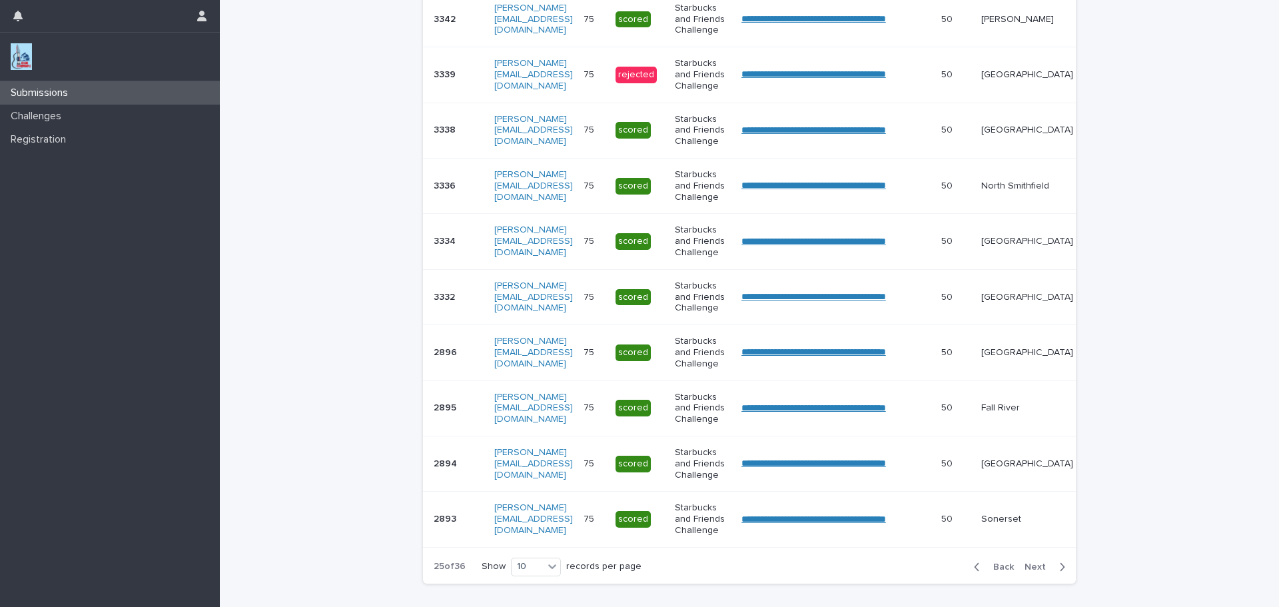
scroll to position [334, 0]
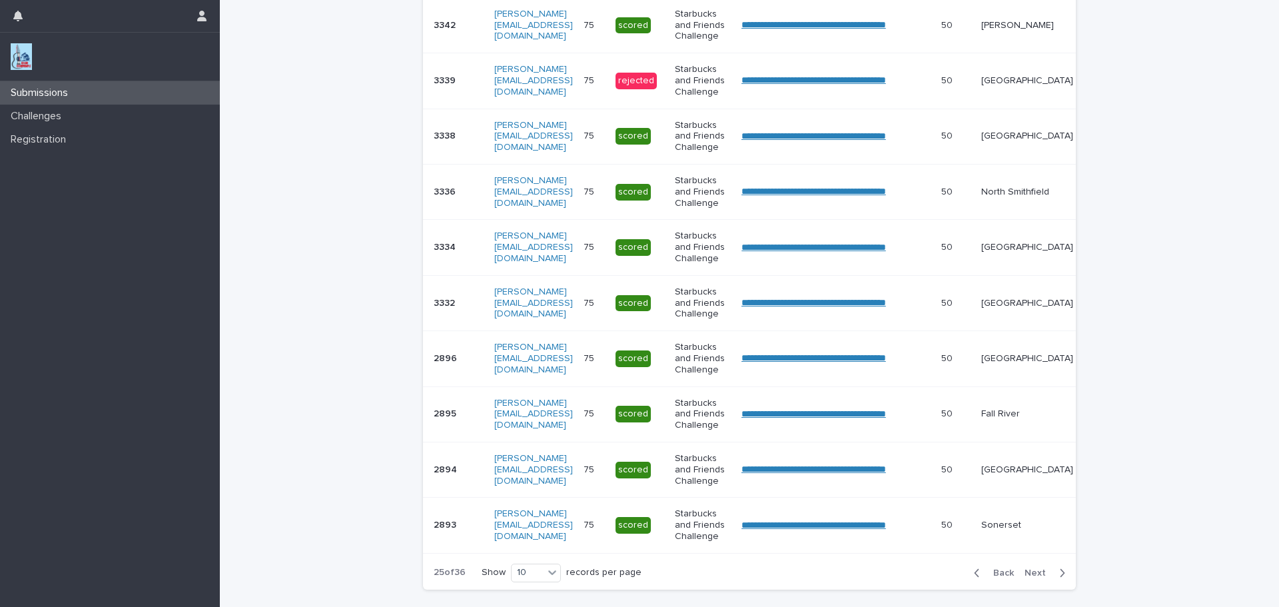
click at [1034, 577] on span "Next" at bounding box center [1038, 572] width 29 height 9
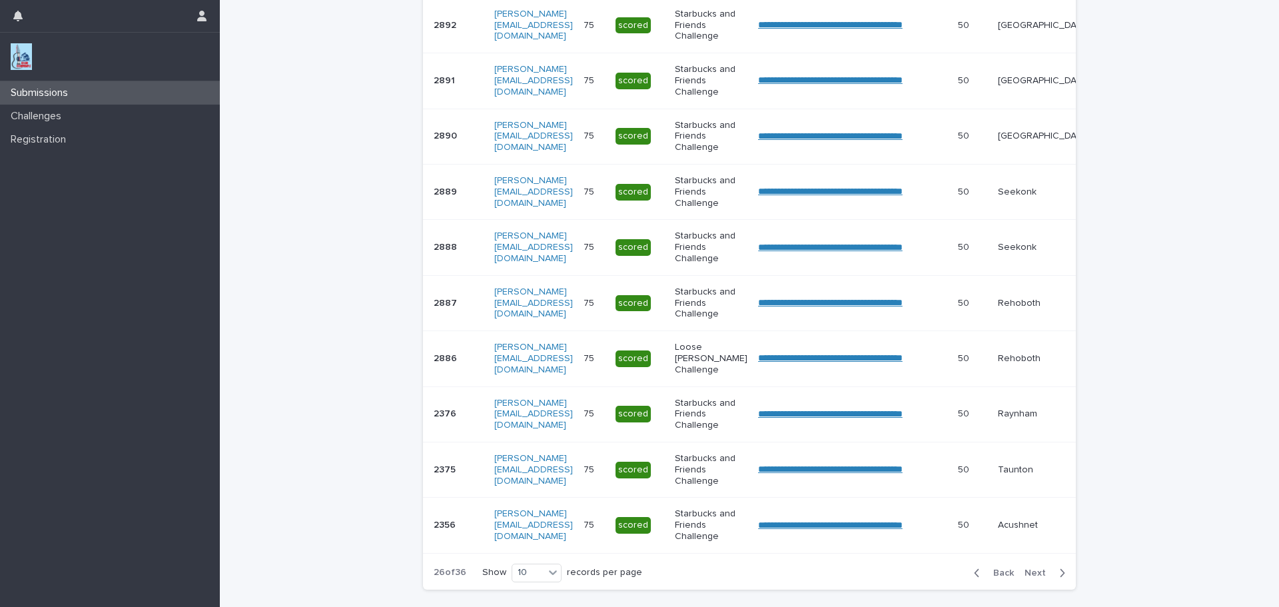
click at [1034, 577] on span "Next" at bounding box center [1038, 572] width 29 height 9
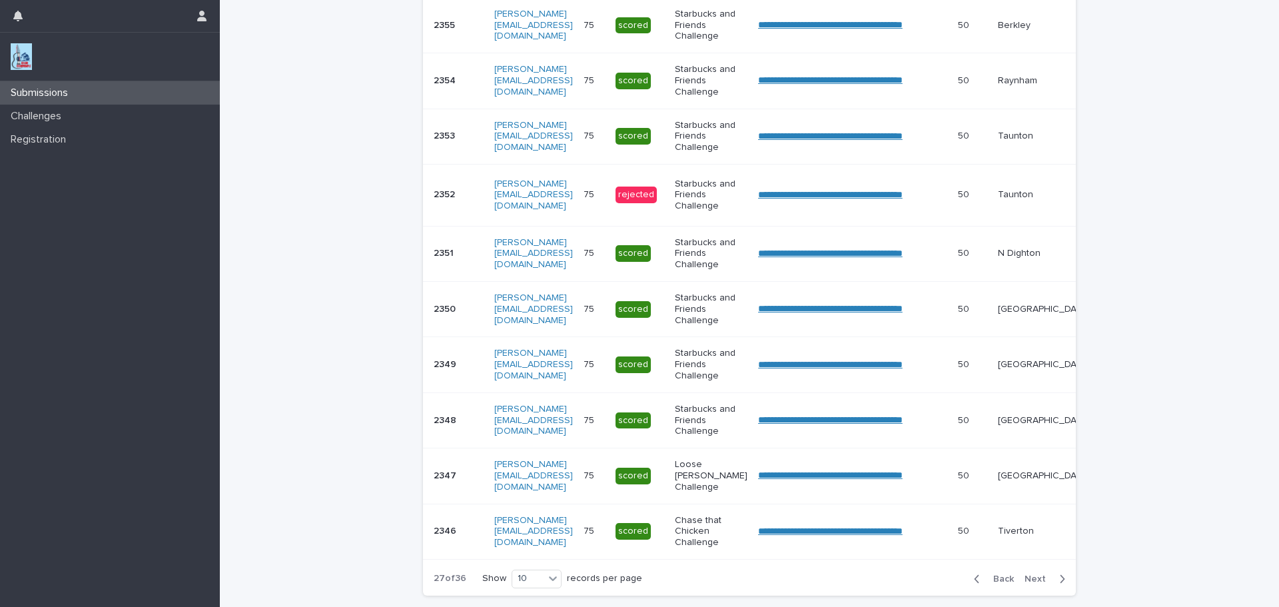
scroll to position [338, 0]
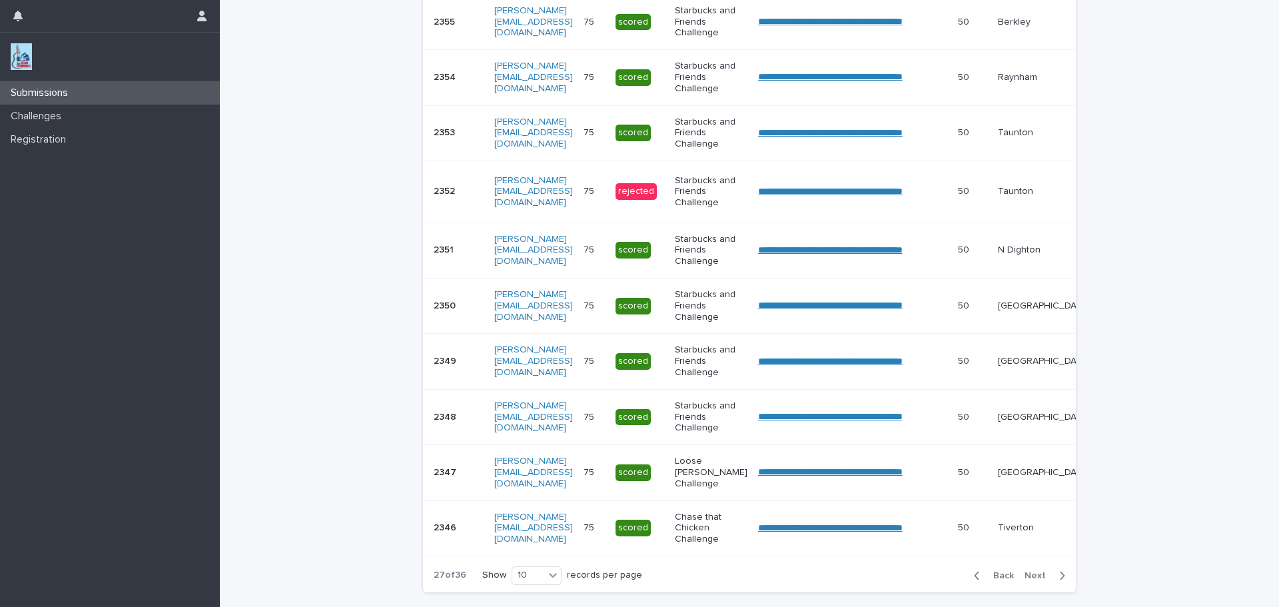
click at [1034, 580] on span "Next" at bounding box center [1038, 575] width 29 height 9
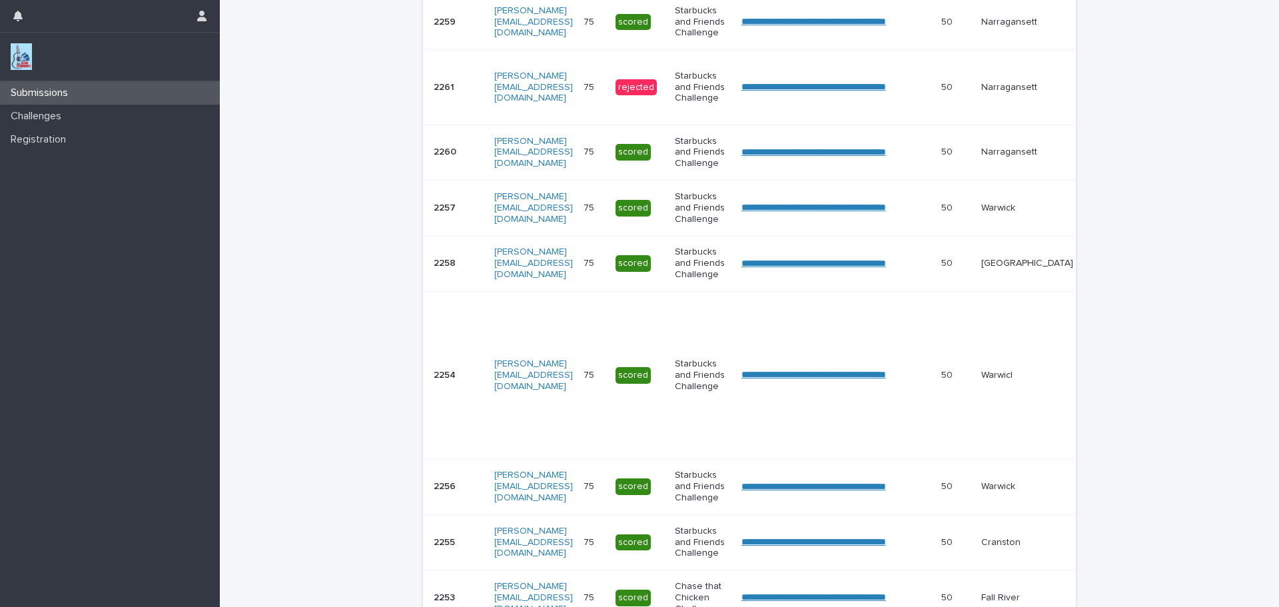
scroll to position [404, 0]
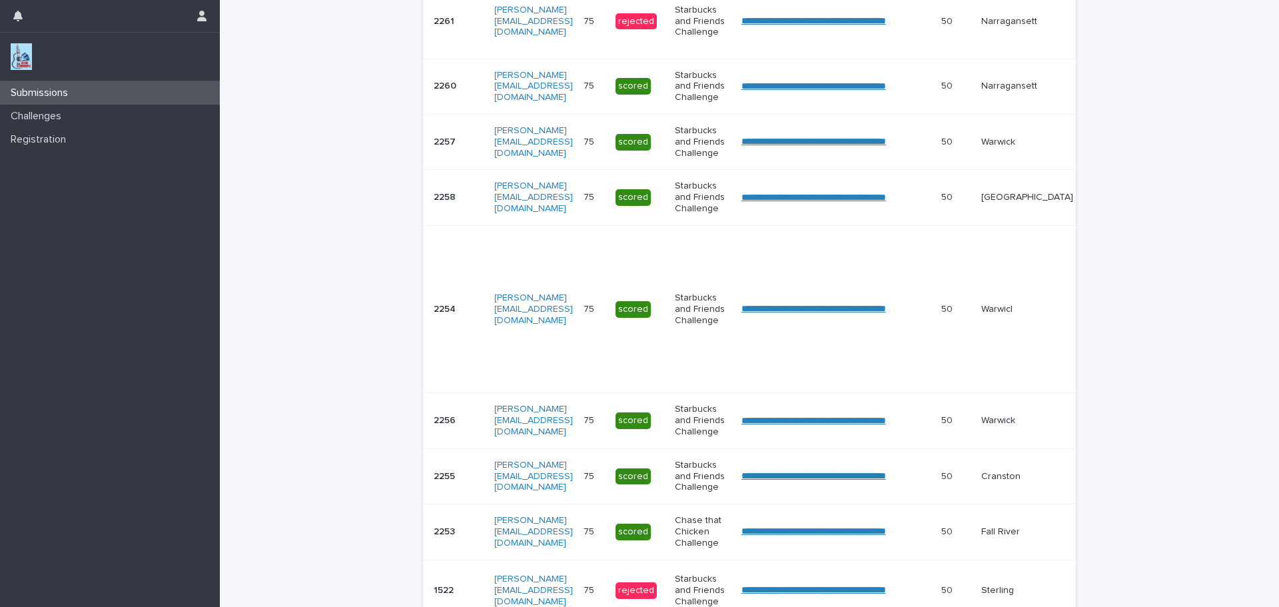
click at [1034, 582] on div "Sterling" at bounding box center [1027, 589] width 92 height 14
